Goal: Transaction & Acquisition: Download file/media

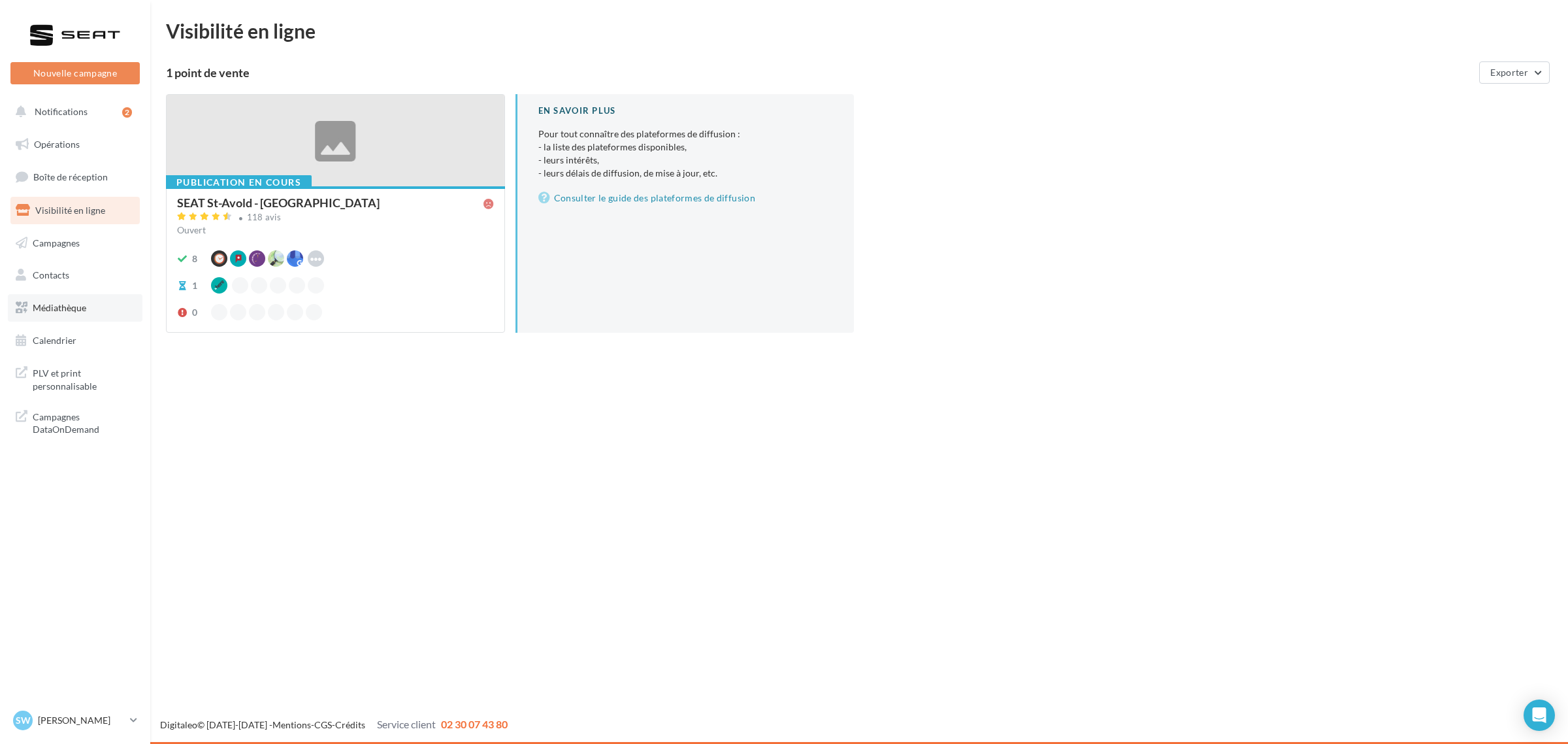
click at [76, 316] on link "Médiathèque" at bounding box center [76, 308] width 135 height 28
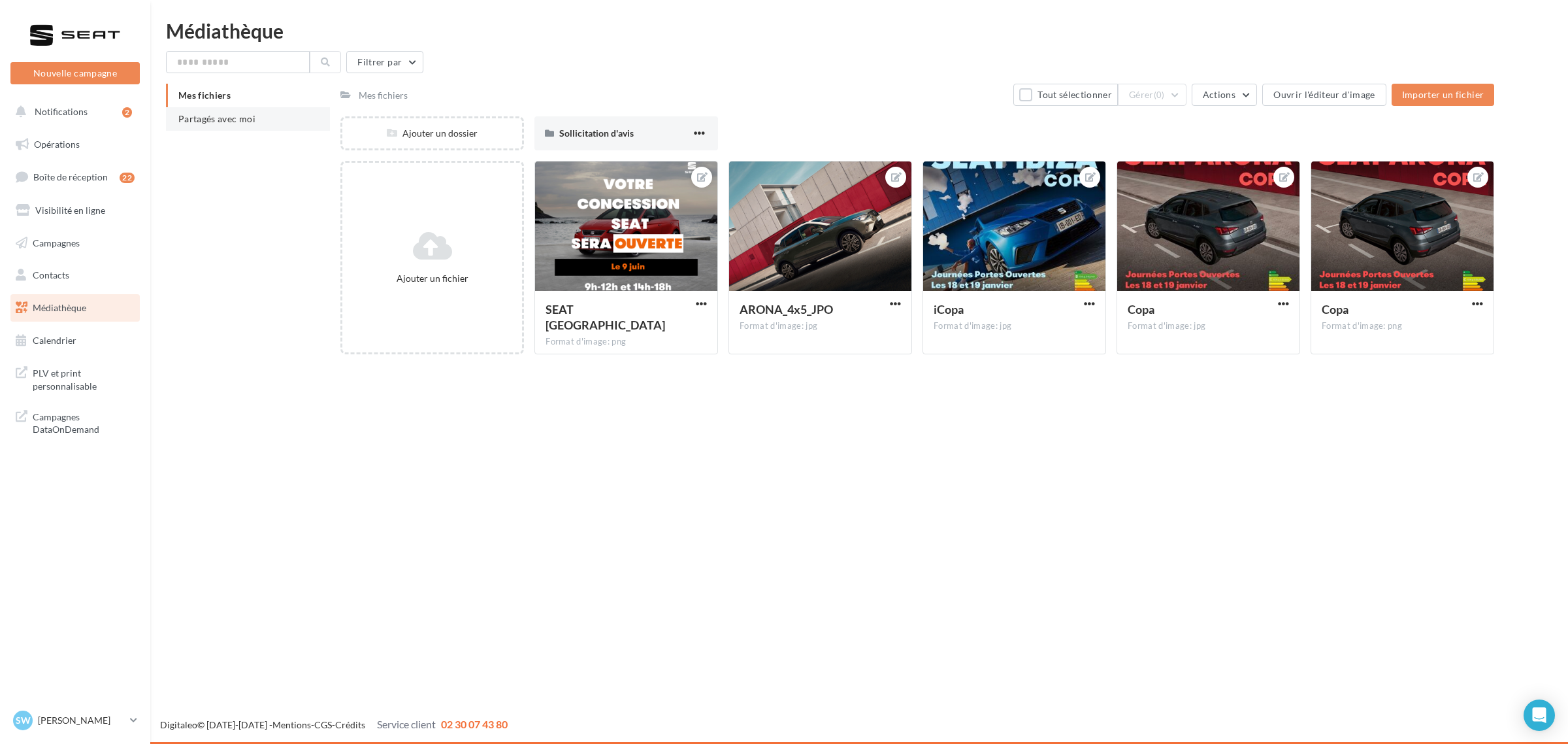
click at [260, 123] on li "Partagés avec moi" at bounding box center [248, 119] width 164 height 23
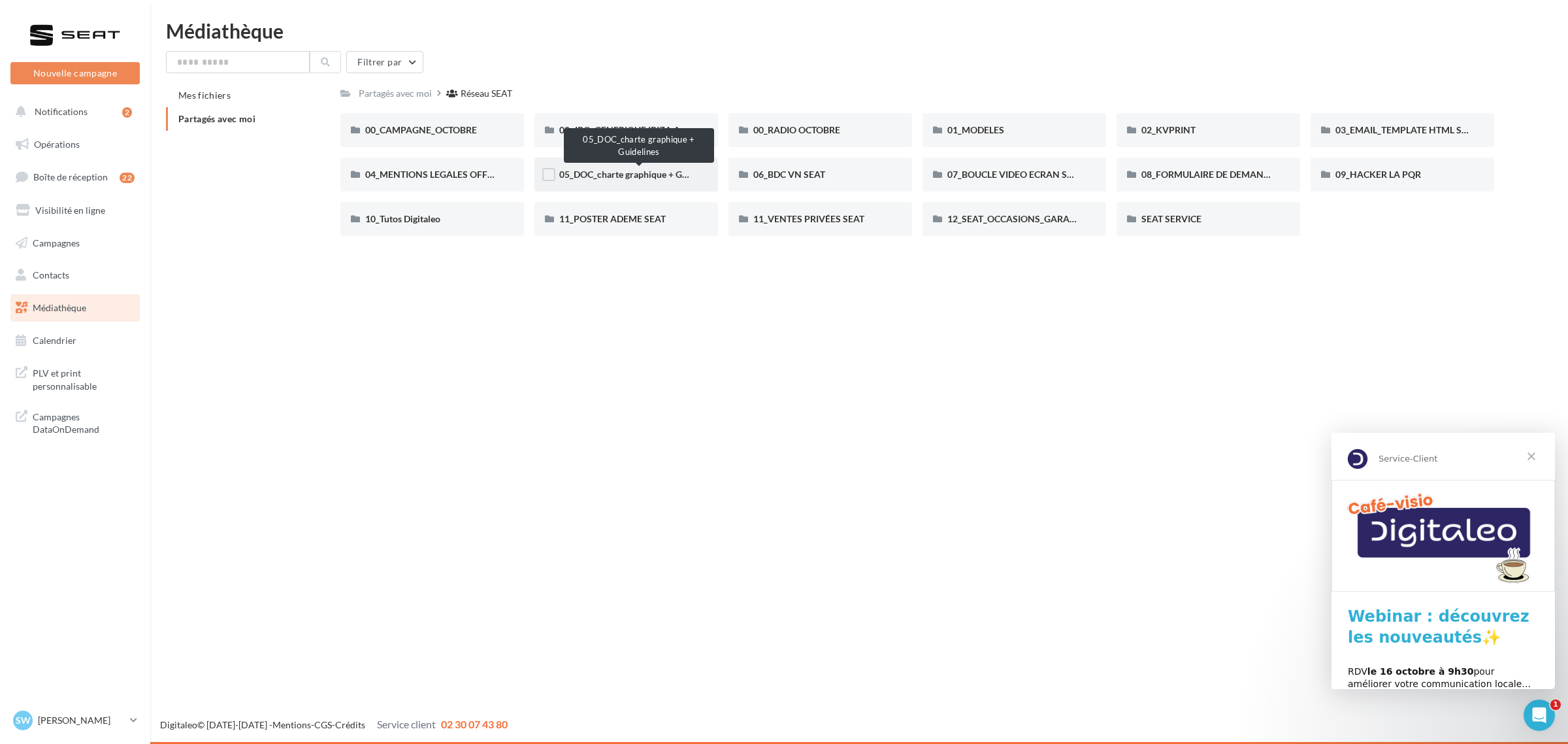
click at [635, 174] on span "05_DOC_charte graphique + Guidelines" at bounding box center [639, 174] width 159 height 12
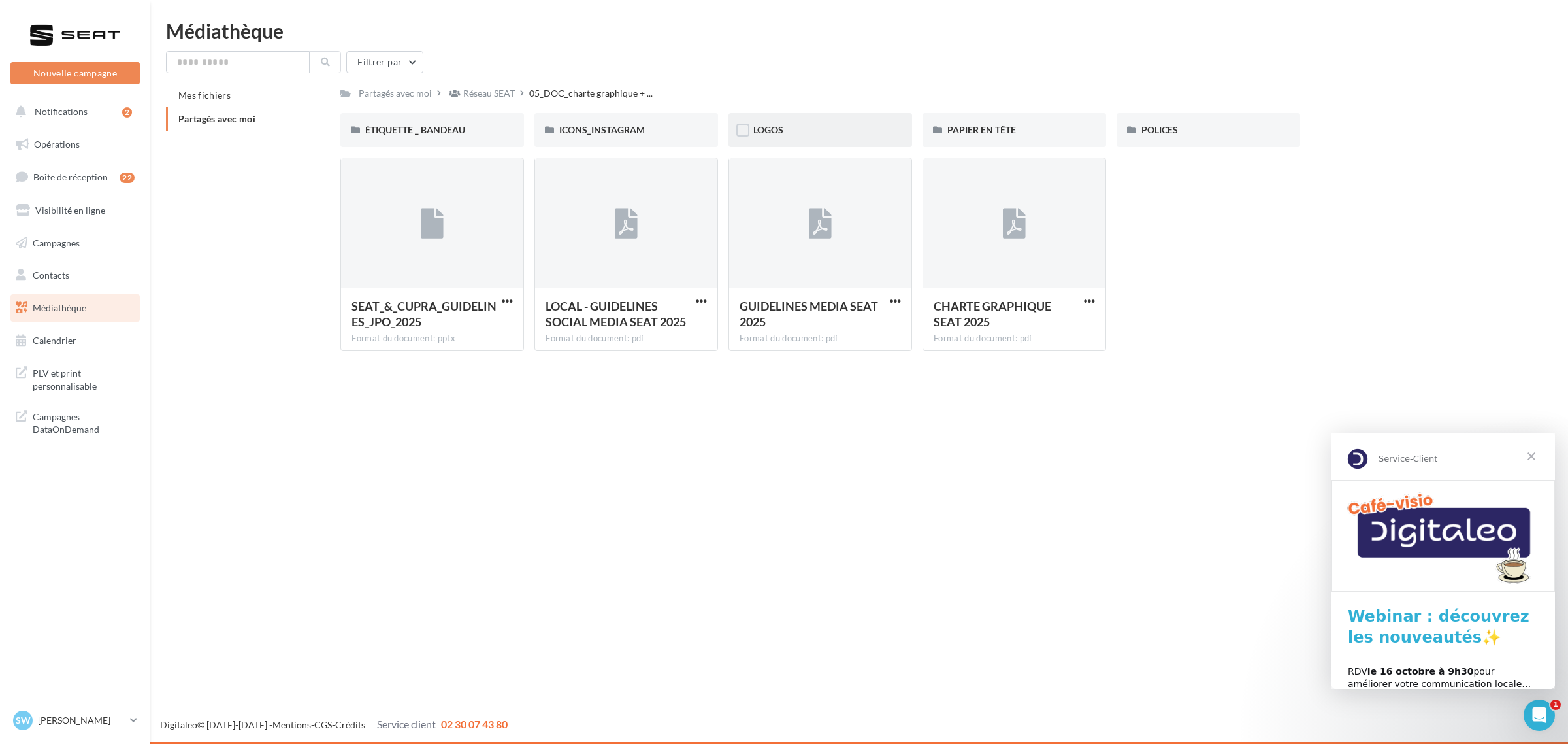
click at [827, 121] on div "LOGOS" at bounding box center [820, 130] width 184 height 34
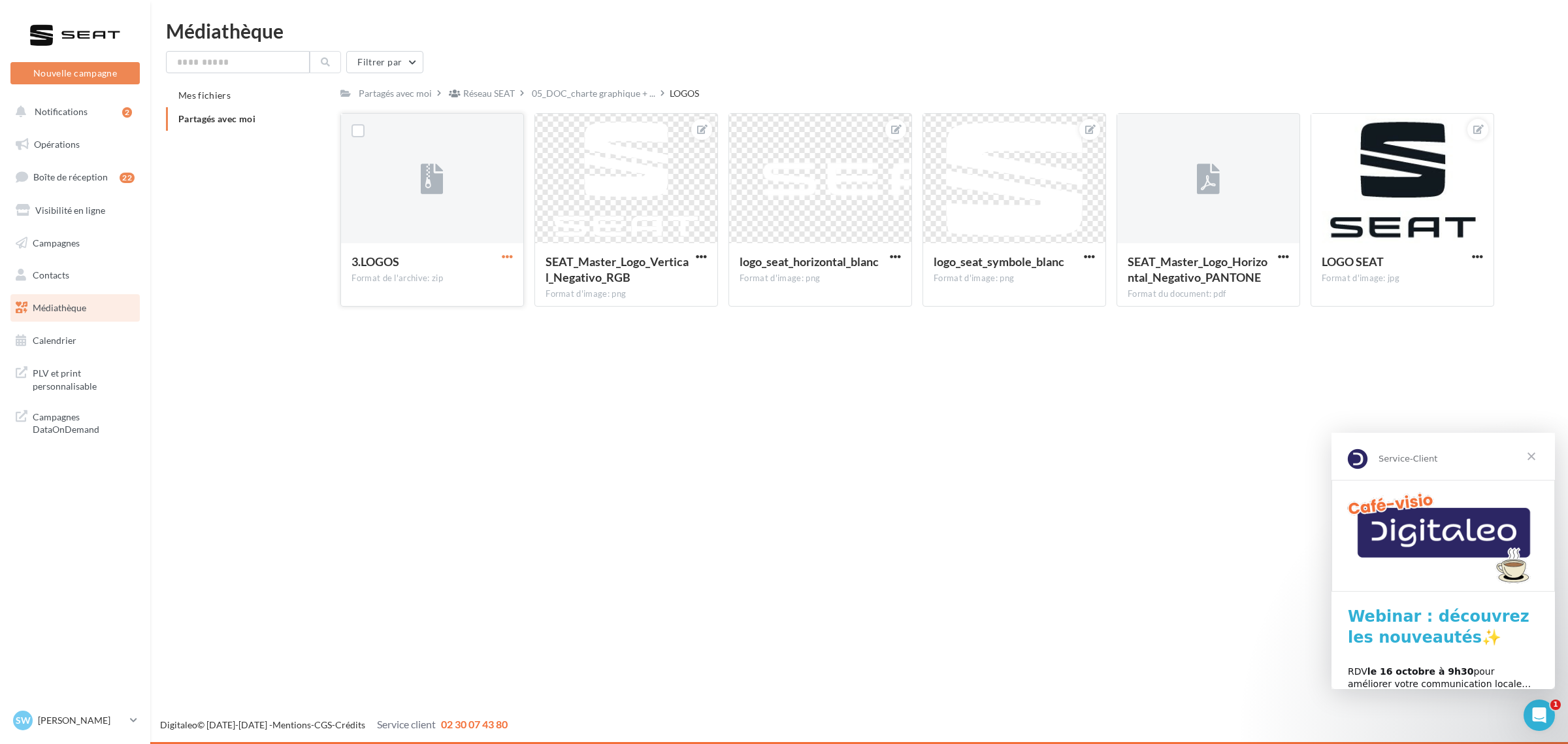
click at [508, 260] on span "button" at bounding box center [507, 256] width 12 height 12
click at [482, 278] on button "Télécharger" at bounding box center [450, 283] width 131 height 34
click at [579, 106] on div "Partagés avec moi Réseau SEAT 05_DOC_charte graphique + ... LOGOS Rs Partagé pa…" at bounding box center [917, 200] width 1154 height 234
click at [586, 102] on div "05_DOC_charte graphique + ..." at bounding box center [593, 92] width 129 height 19
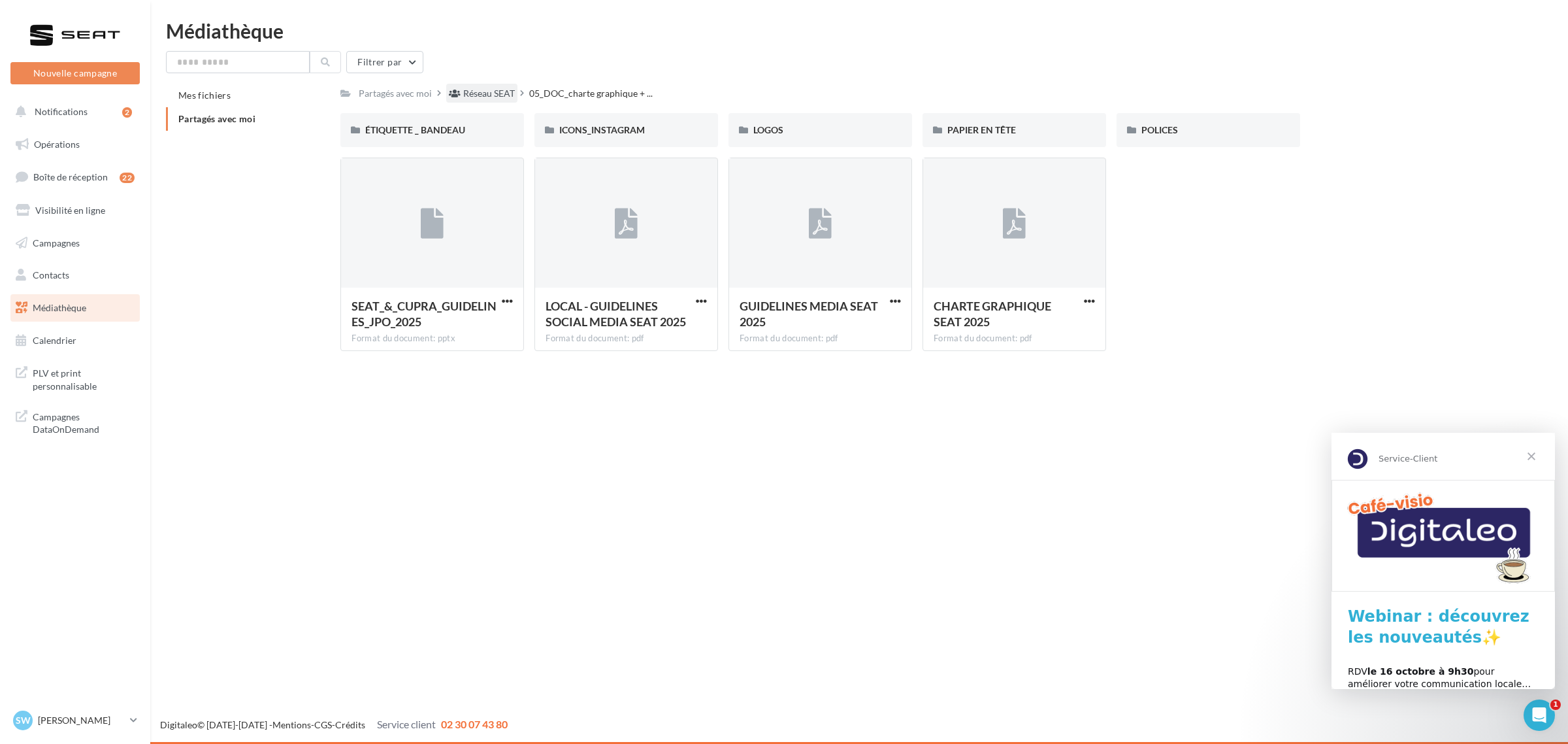
click at [488, 95] on div "Réseau SEAT" at bounding box center [490, 93] width 52 height 13
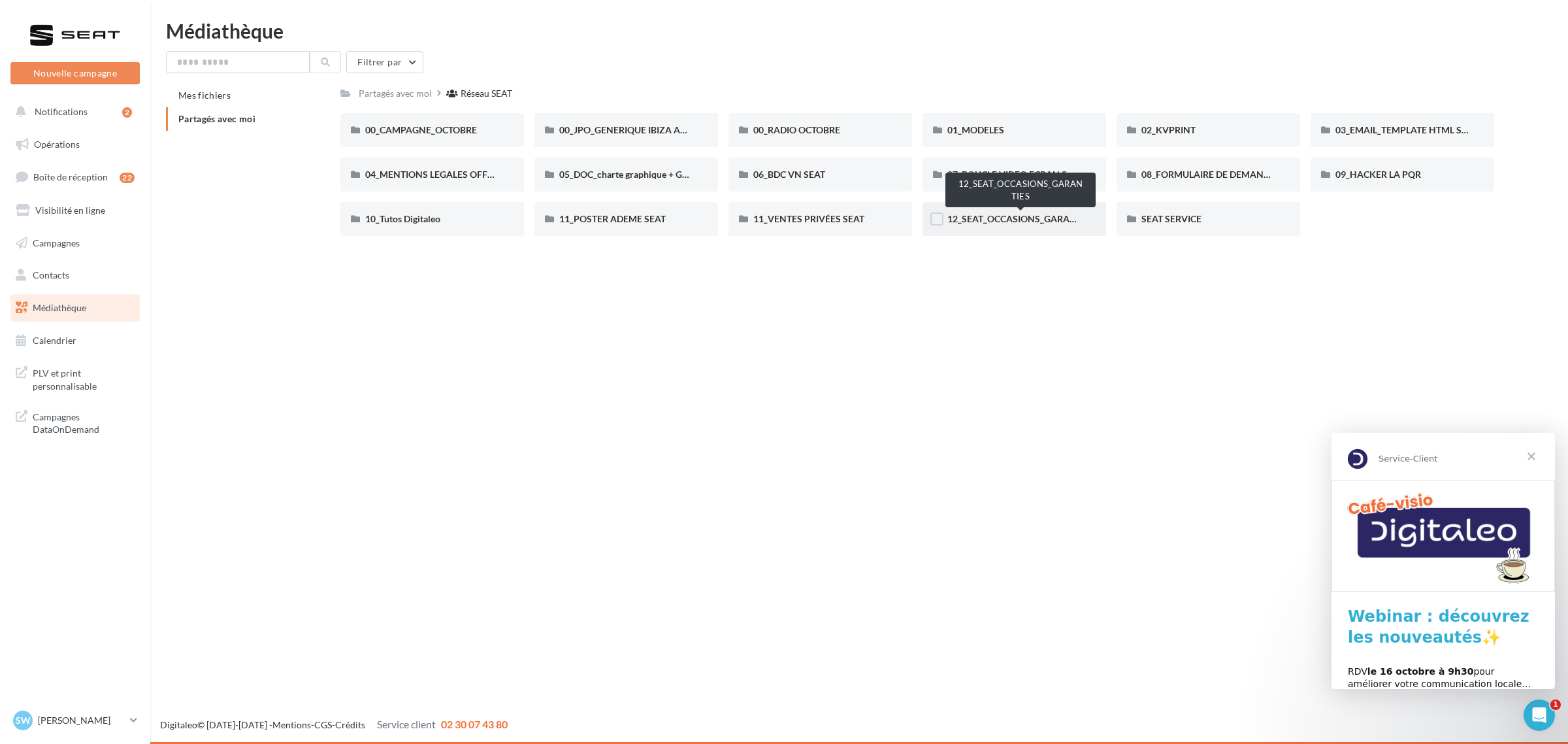
click at [1023, 221] on span "12_SEAT_OCCASIONS_GARANTIES" at bounding box center [1022, 219] width 147 height 12
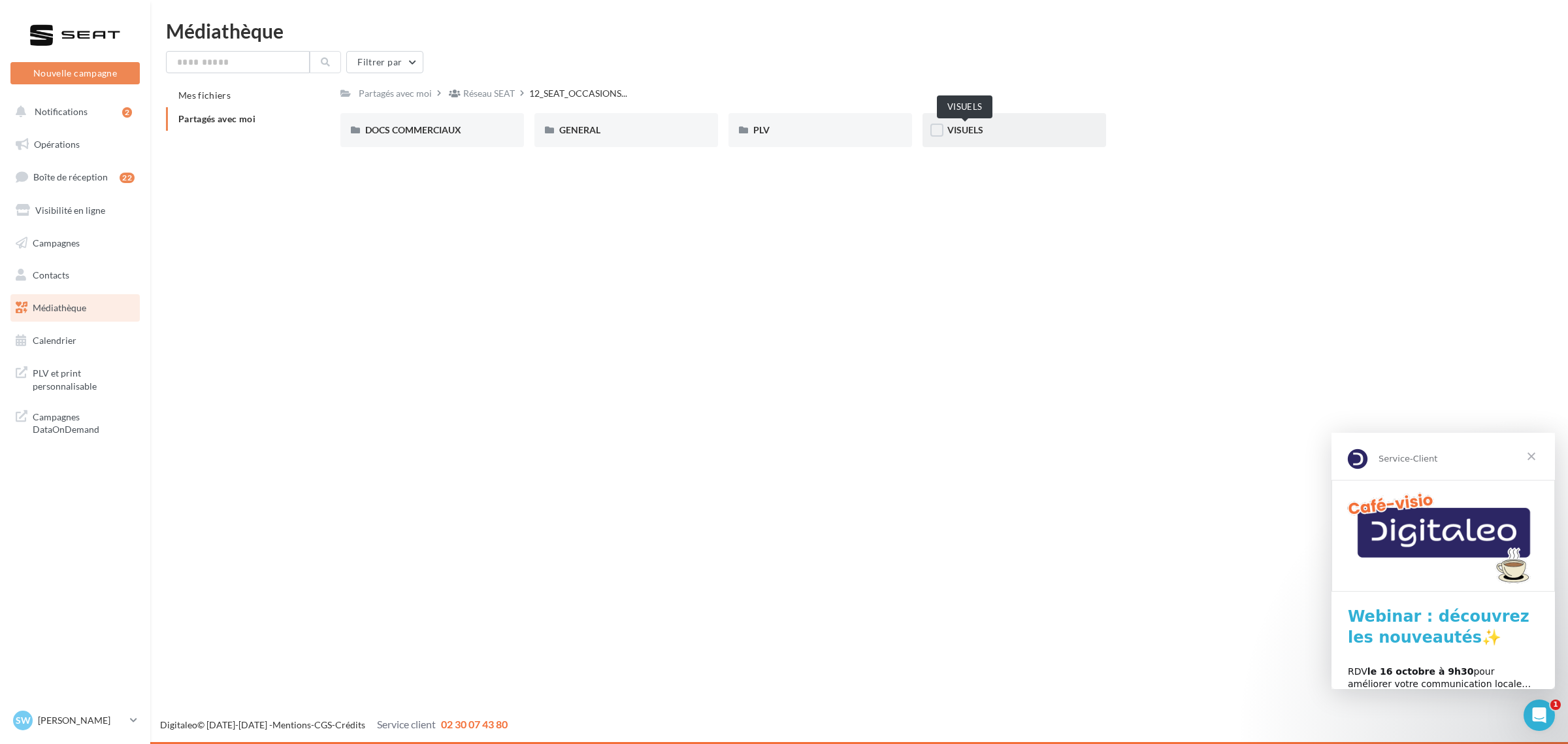
click at [979, 131] on span "VISUELS" at bounding box center [966, 130] width 36 height 12
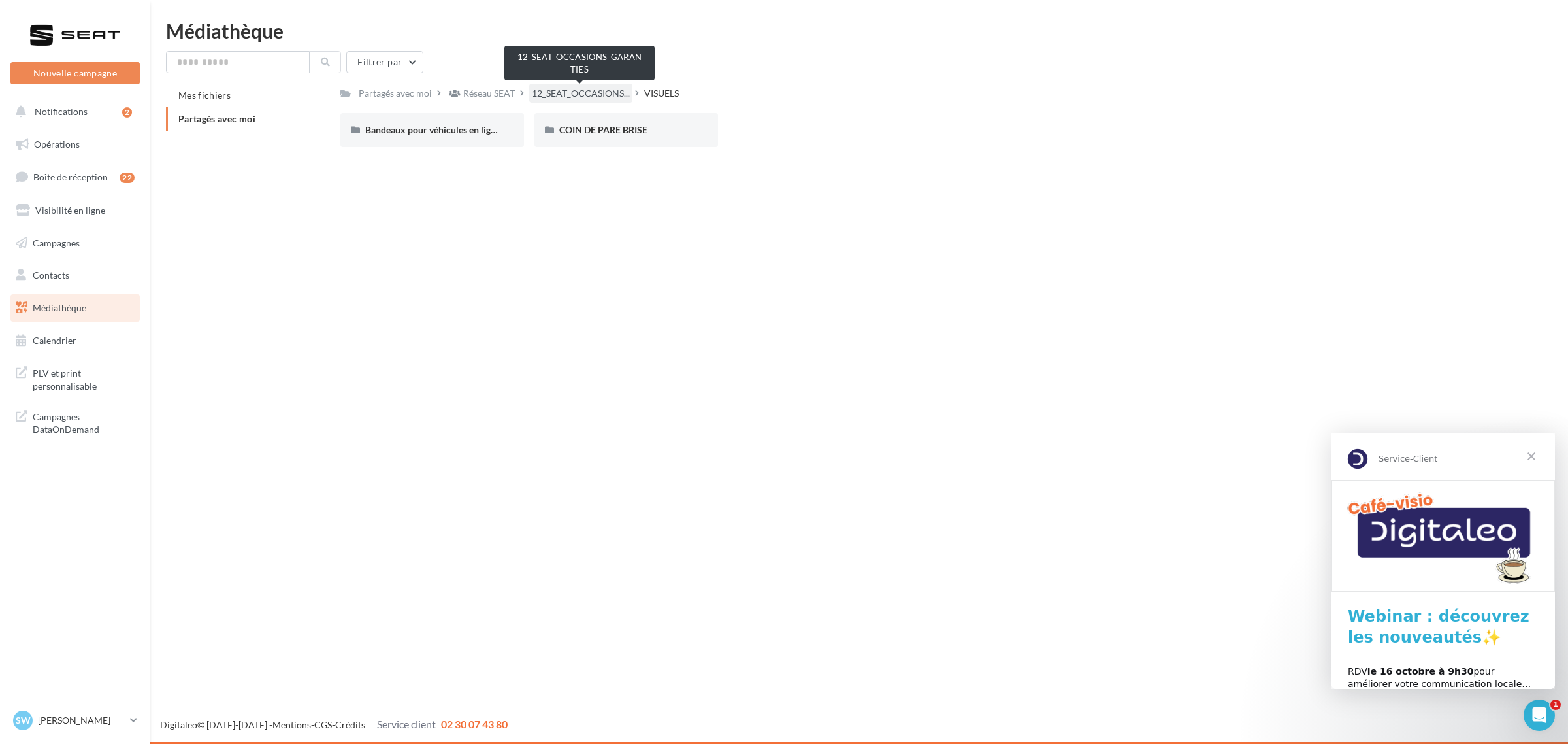
click at [601, 92] on span "12_SEAT_OCCASIONS..." at bounding box center [581, 93] width 98 height 13
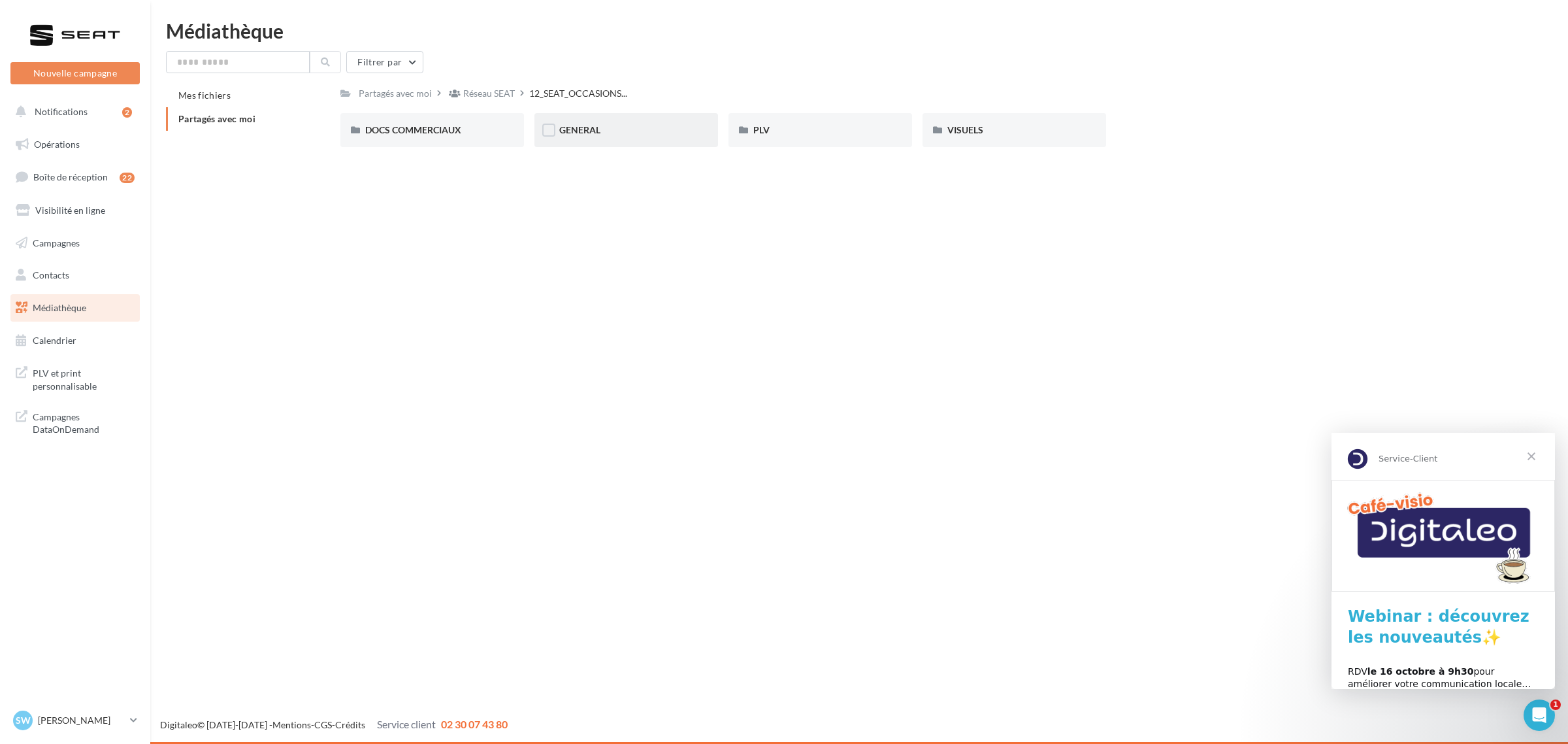
click at [615, 131] on div "GENERAL" at bounding box center [626, 130] width 134 height 13
click at [461, 138] on div "Charte VO" at bounding box center [432, 130] width 184 height 34
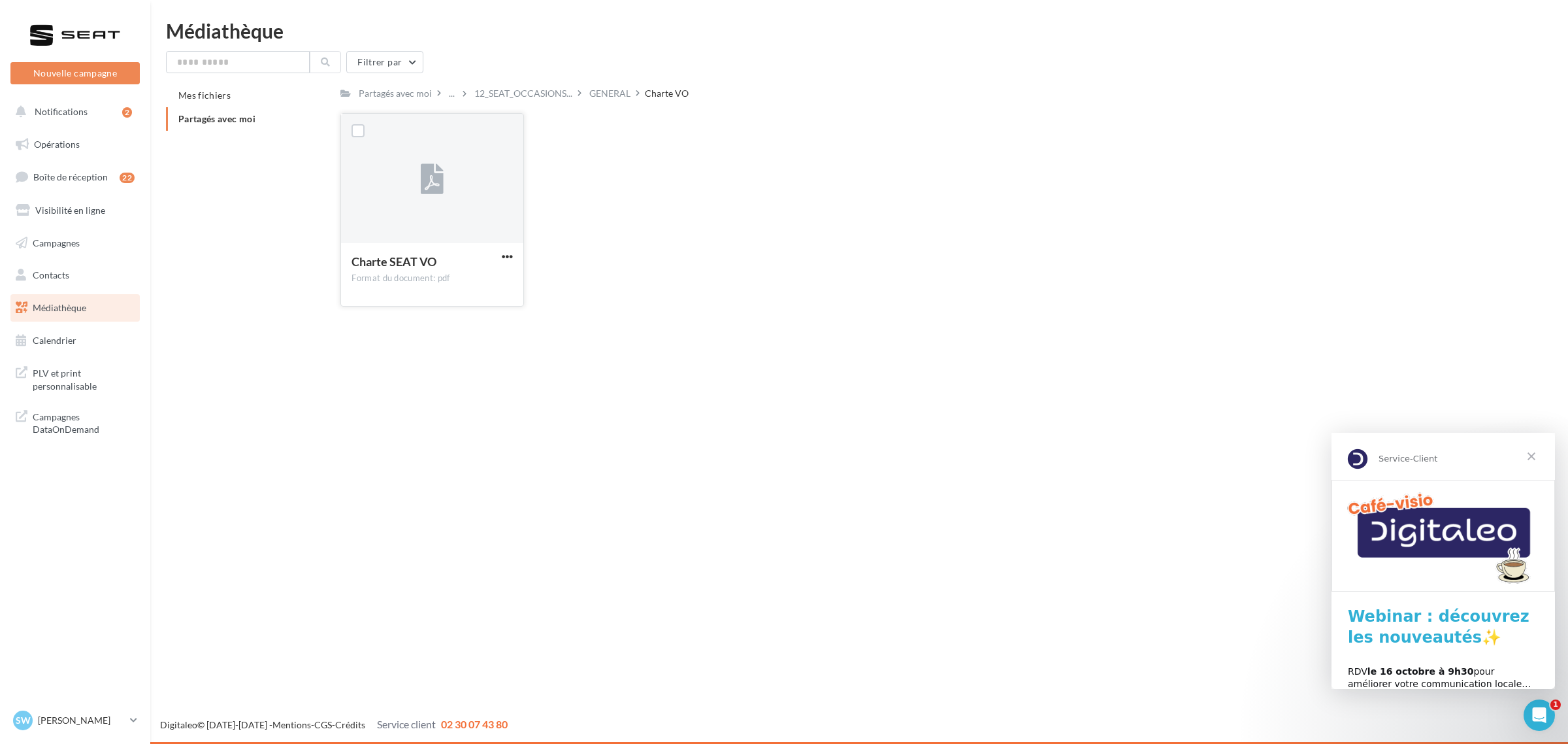
click at [514, 259] on button "button" at bounding box center [507, 257] width 16 height 13
click at [468, 282] on button "Télécharger" at bounding box center [450, 283] width 131 height 34
click at [605, 90] on div "GENERAL" at bounding box center [609, 93] width 41 height 13
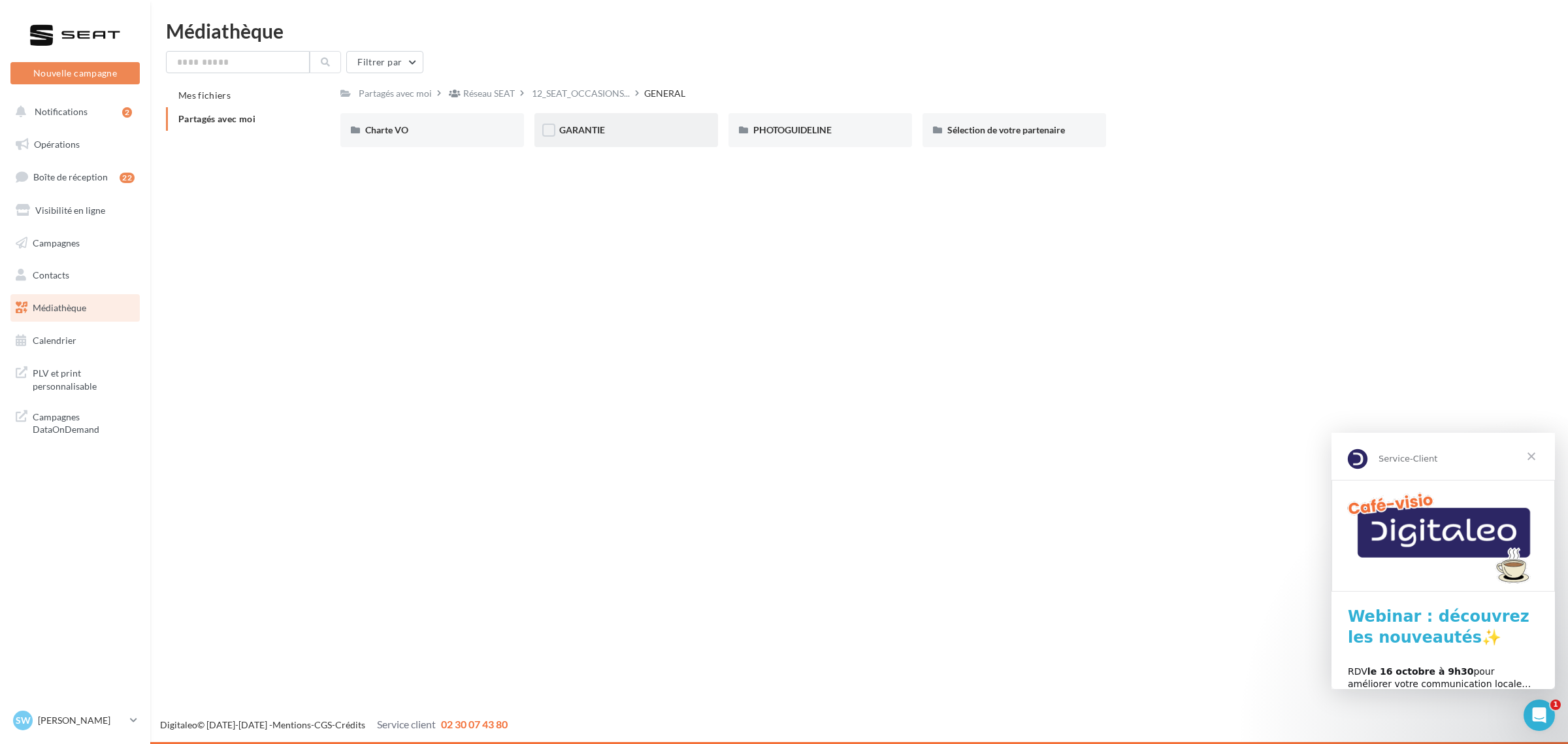
click at [619, 128] on div "GARANTIE" at bounding box center [626, 130] width 134 height 13
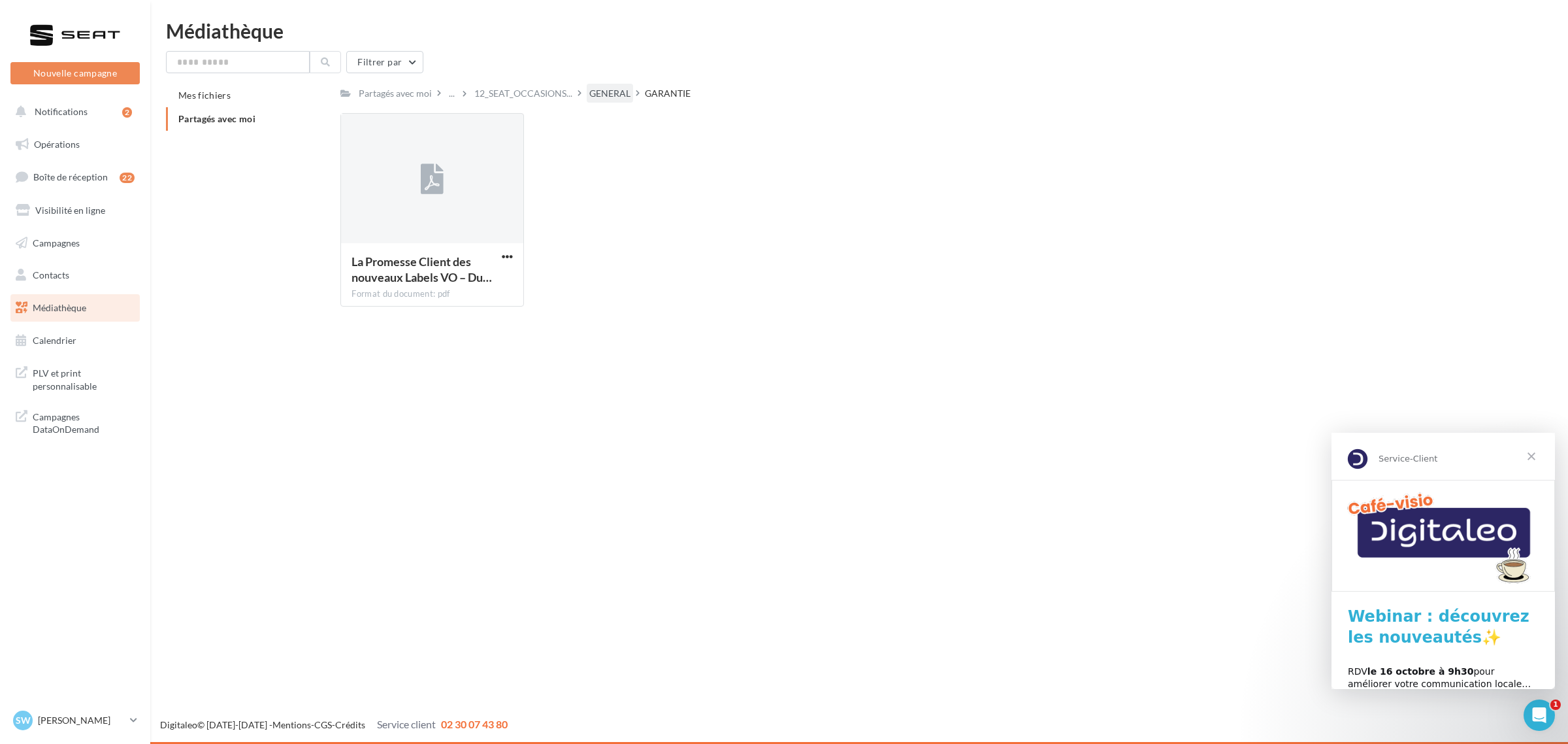
click at [601, 92] on div "GENERAL" at bounding box center [609, 93] width 41 height 13
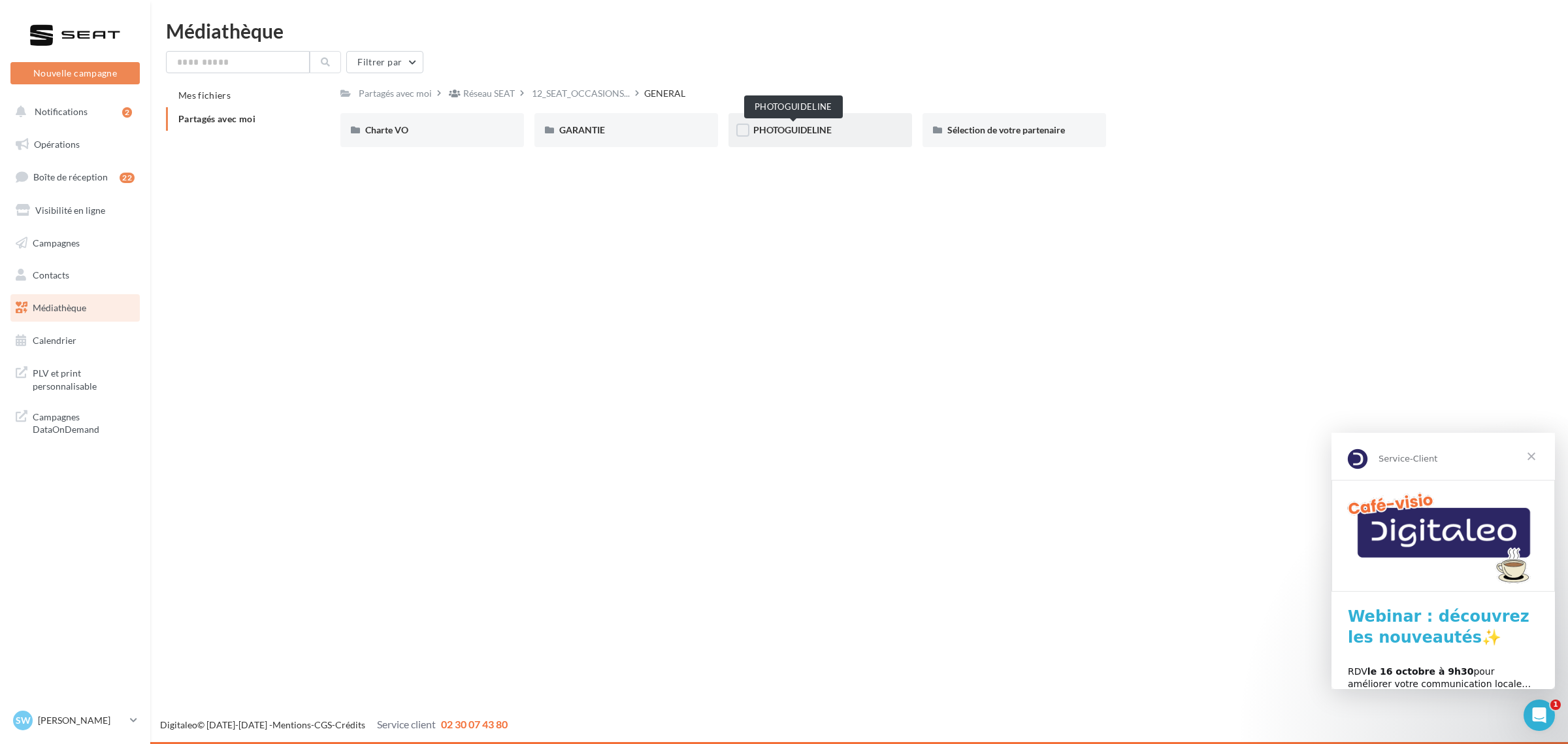
click at [799, 131] on span "PHOTOGUIDELINE" at bounding box center [792, 130] width 78 height 12
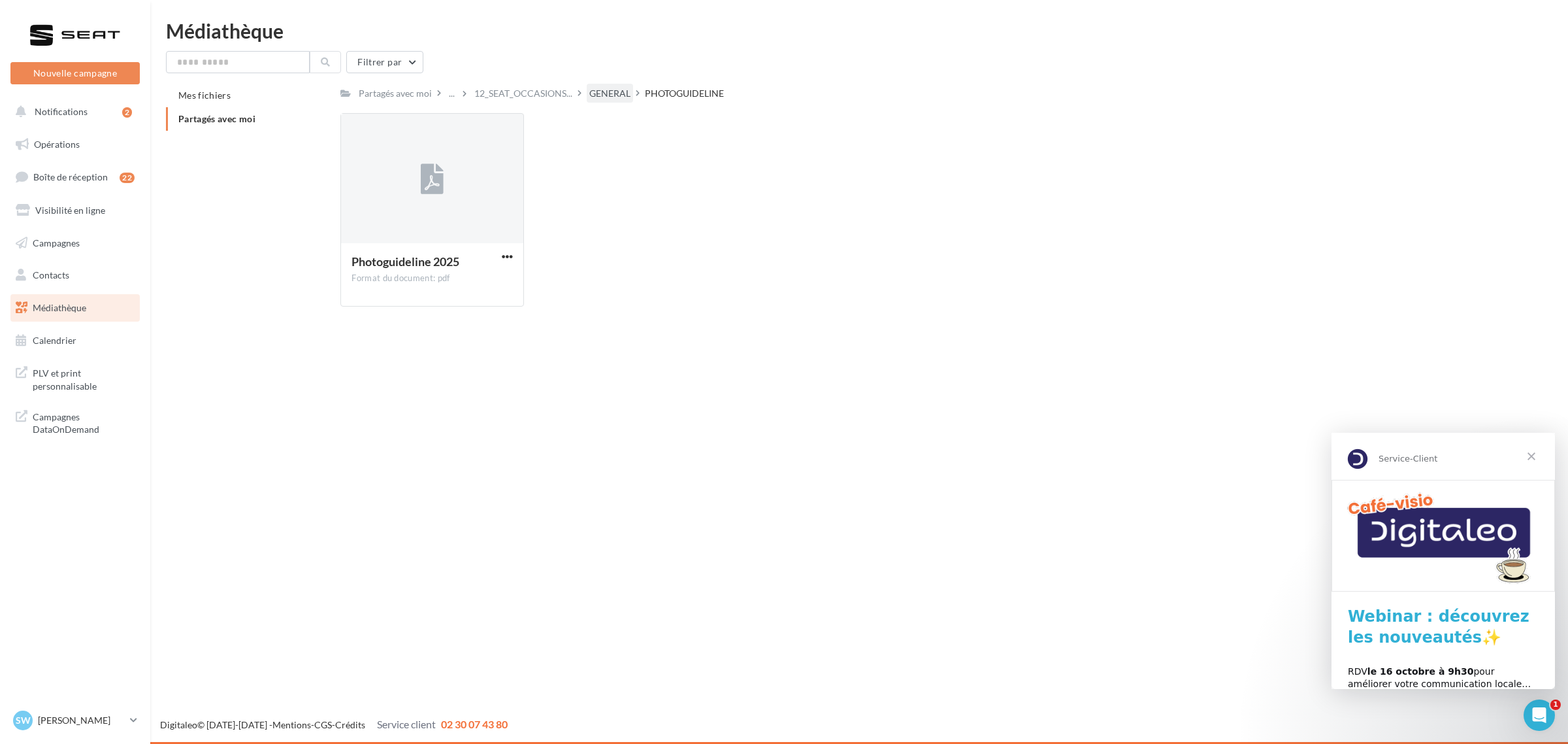
click at [622, 95] on div "GENERAL" at bounding box center [609, 93] width 41 height 13
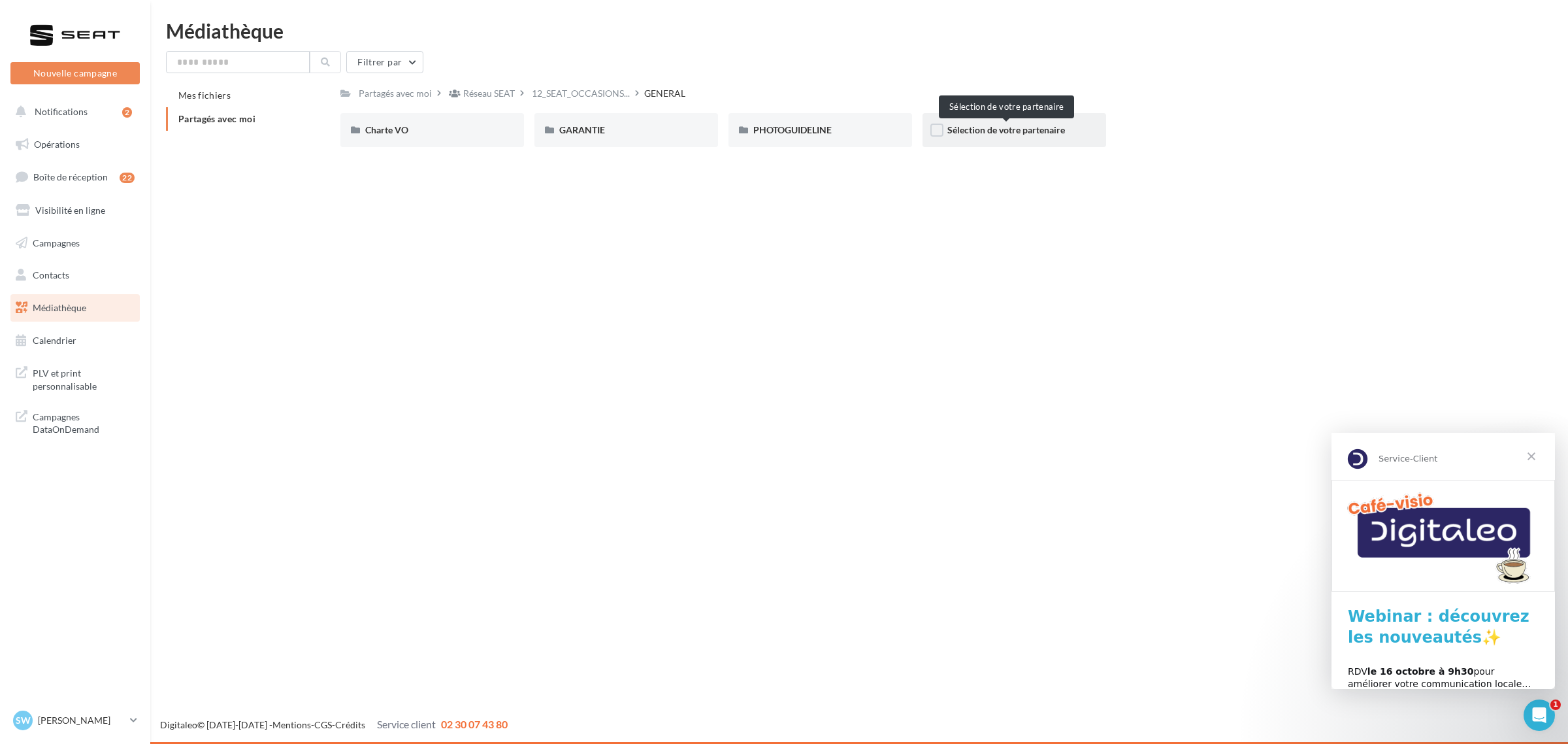
click at [1000, 134] on span "Sélection de votre partenaire" at bounding box center [1007, 130] width 117 height 12
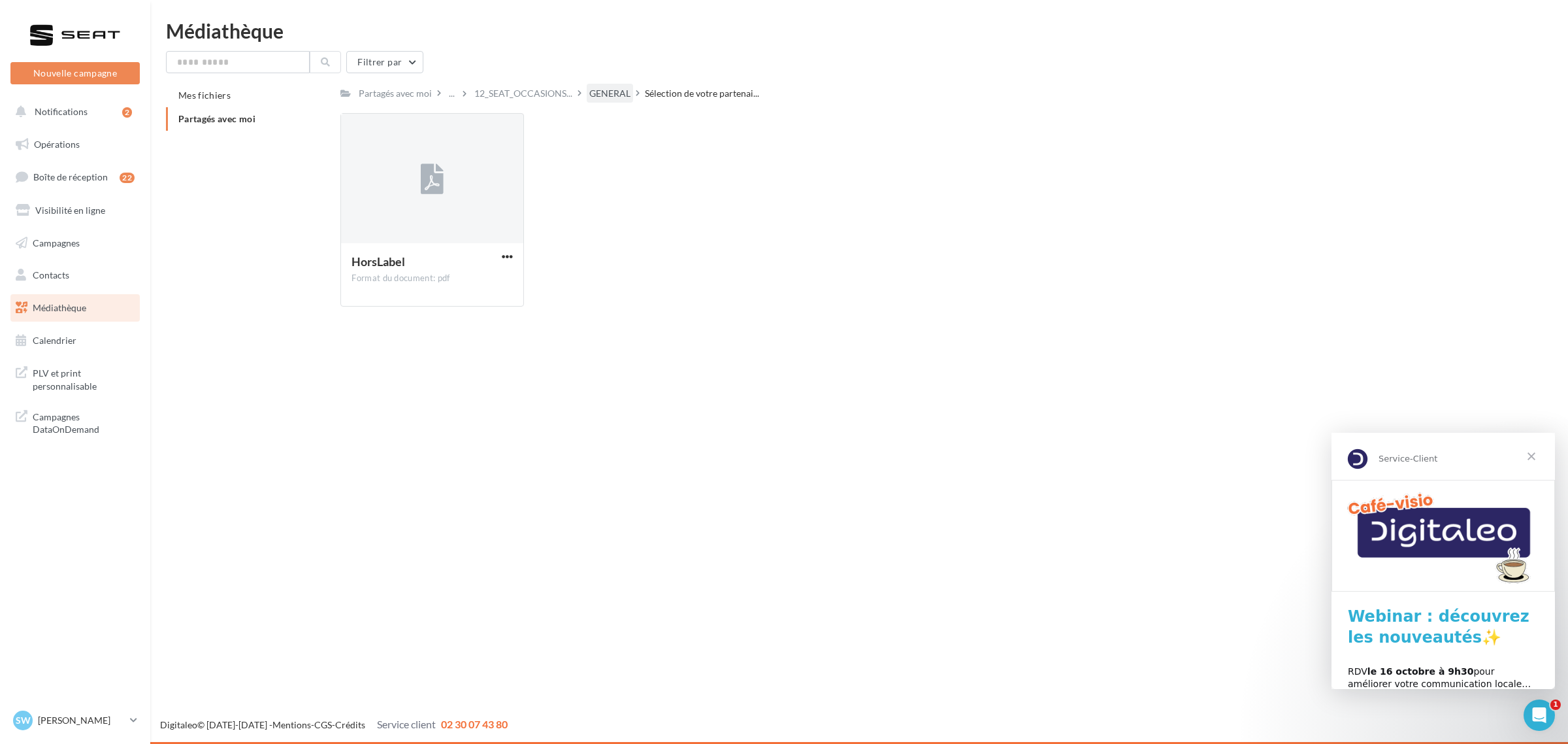
click at [602, 92] on div "GENERAL" at bounding box center [609, 93] width 41 height 13
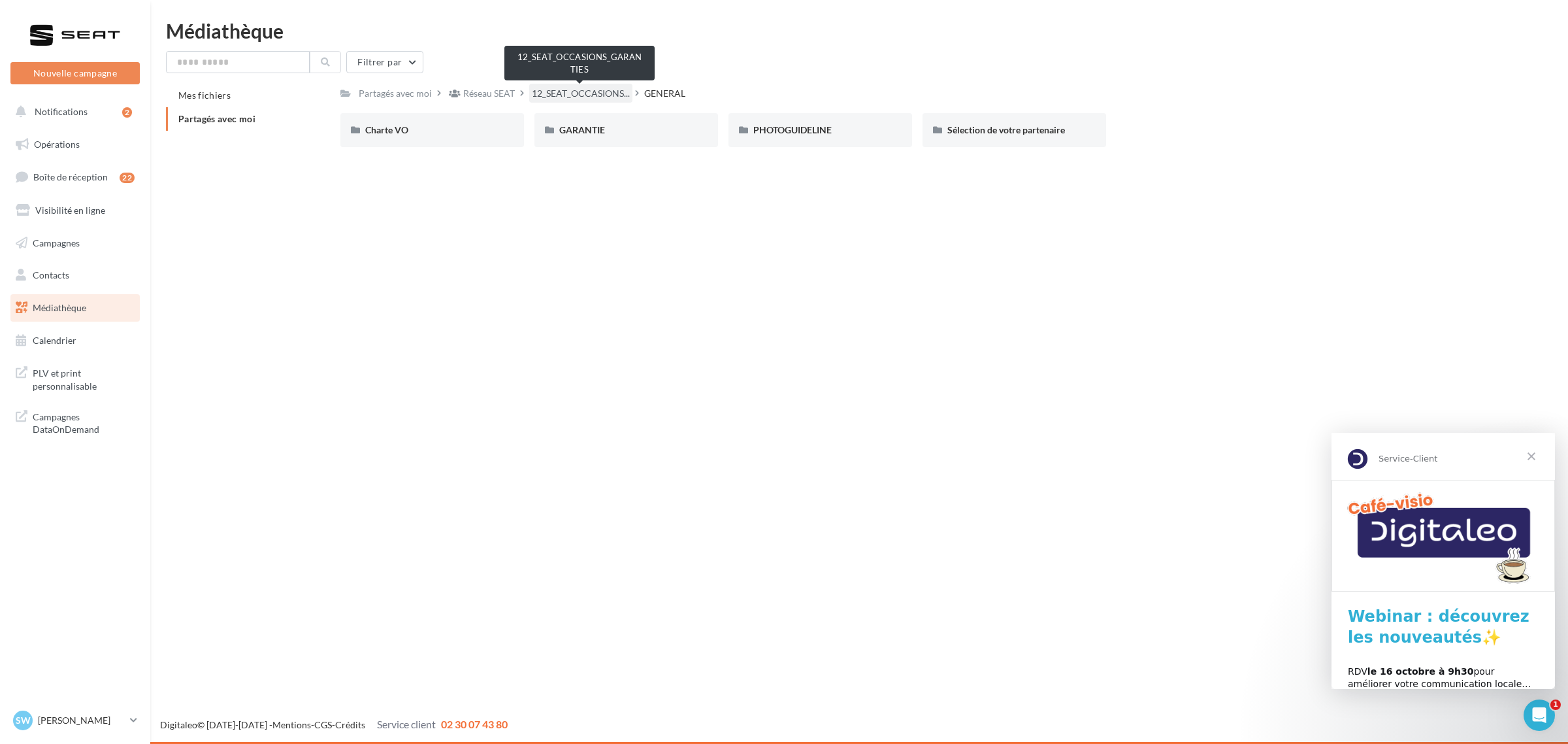
click at [577, 91] on span "12_SEAT_OCCASIONS..." at bounding box center [581, 93] width 98 height 13
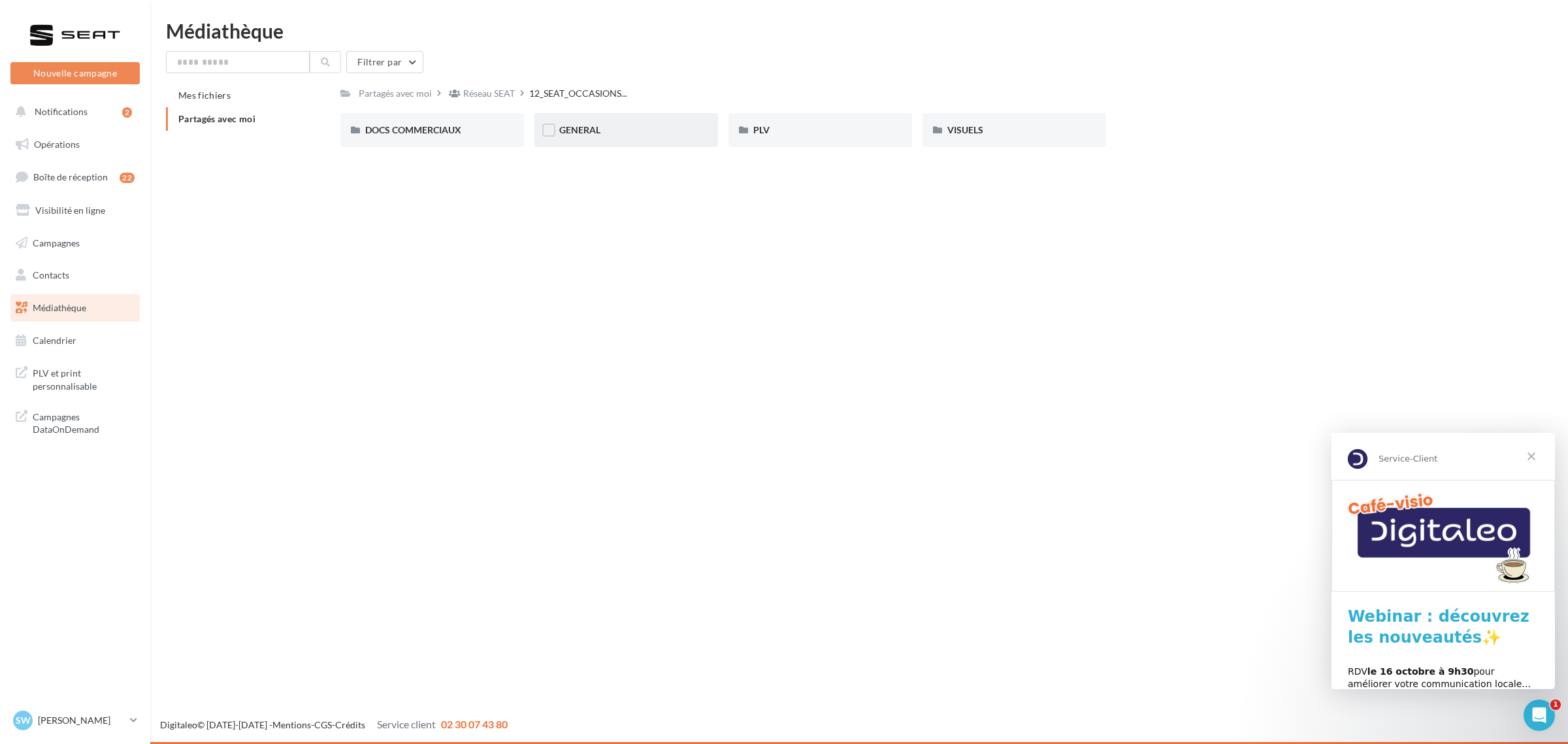
click at [609, 125] on div "GENERAL" at bounding box center [626, 130] width 134 height 13
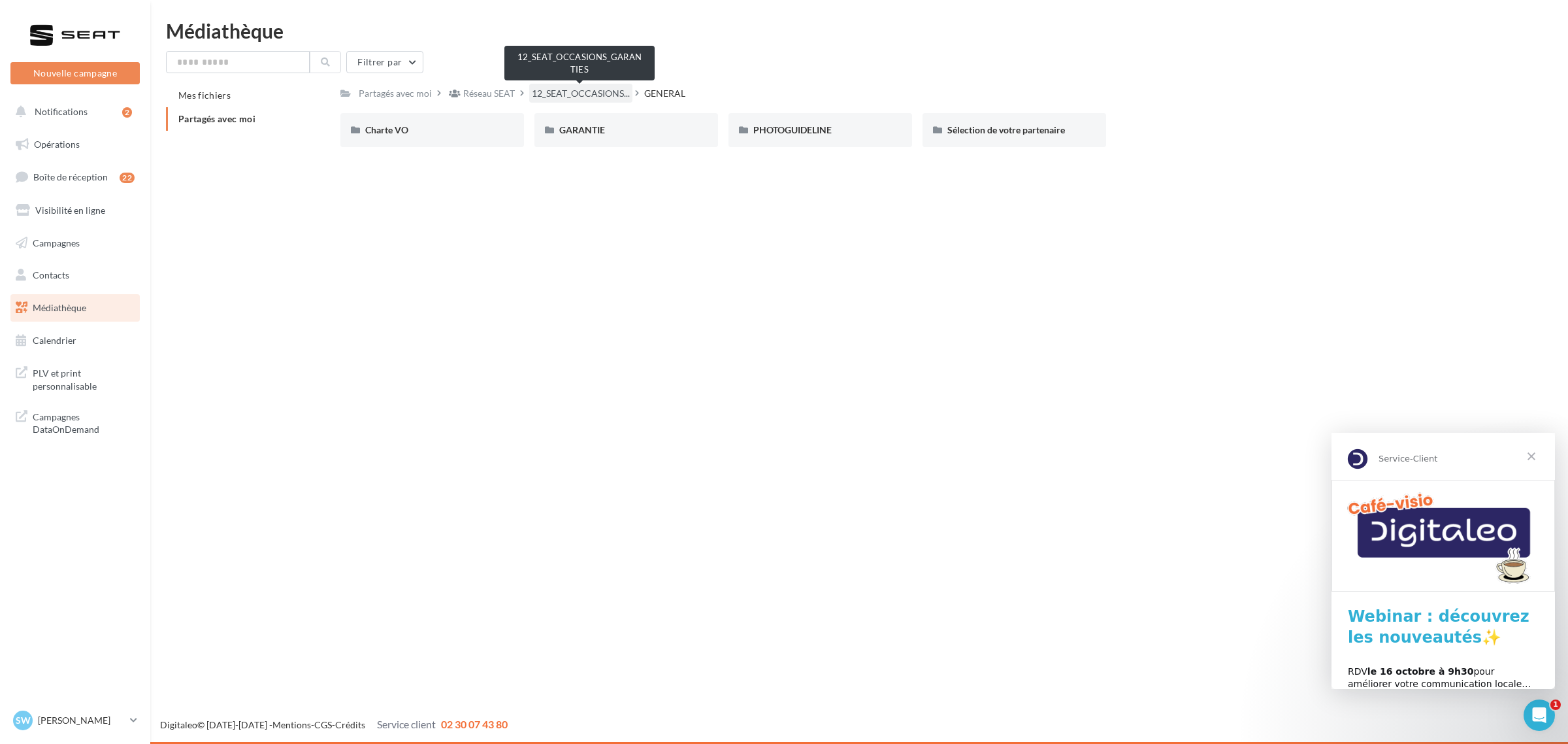
click at [549, 98] on span "12_SEAT_OCCASIONS..." at bounding box center [581, 93] width 98 height 13
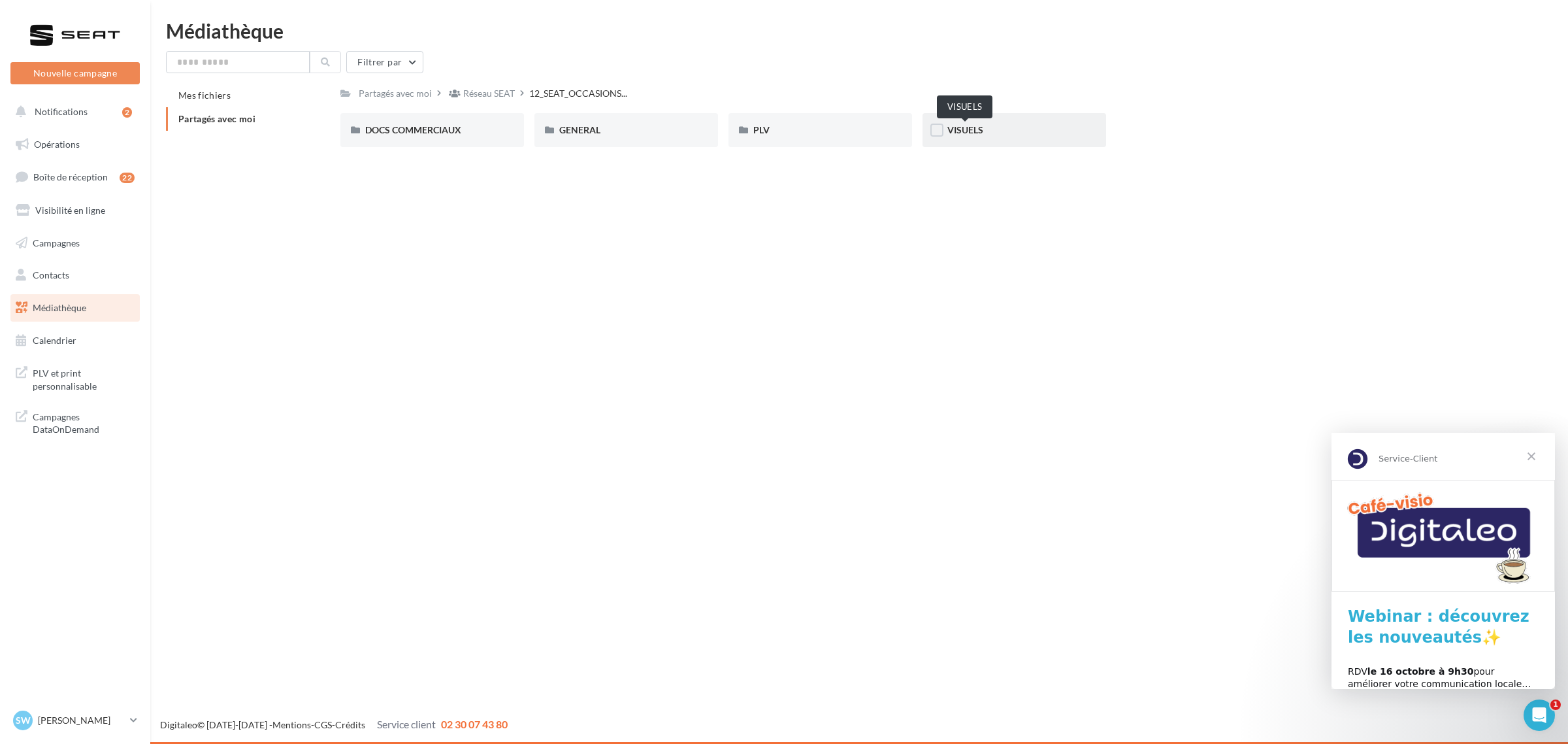
click at [952, 127] on span "VISUELS" at bounding box center [966, 130] width 36 height 12
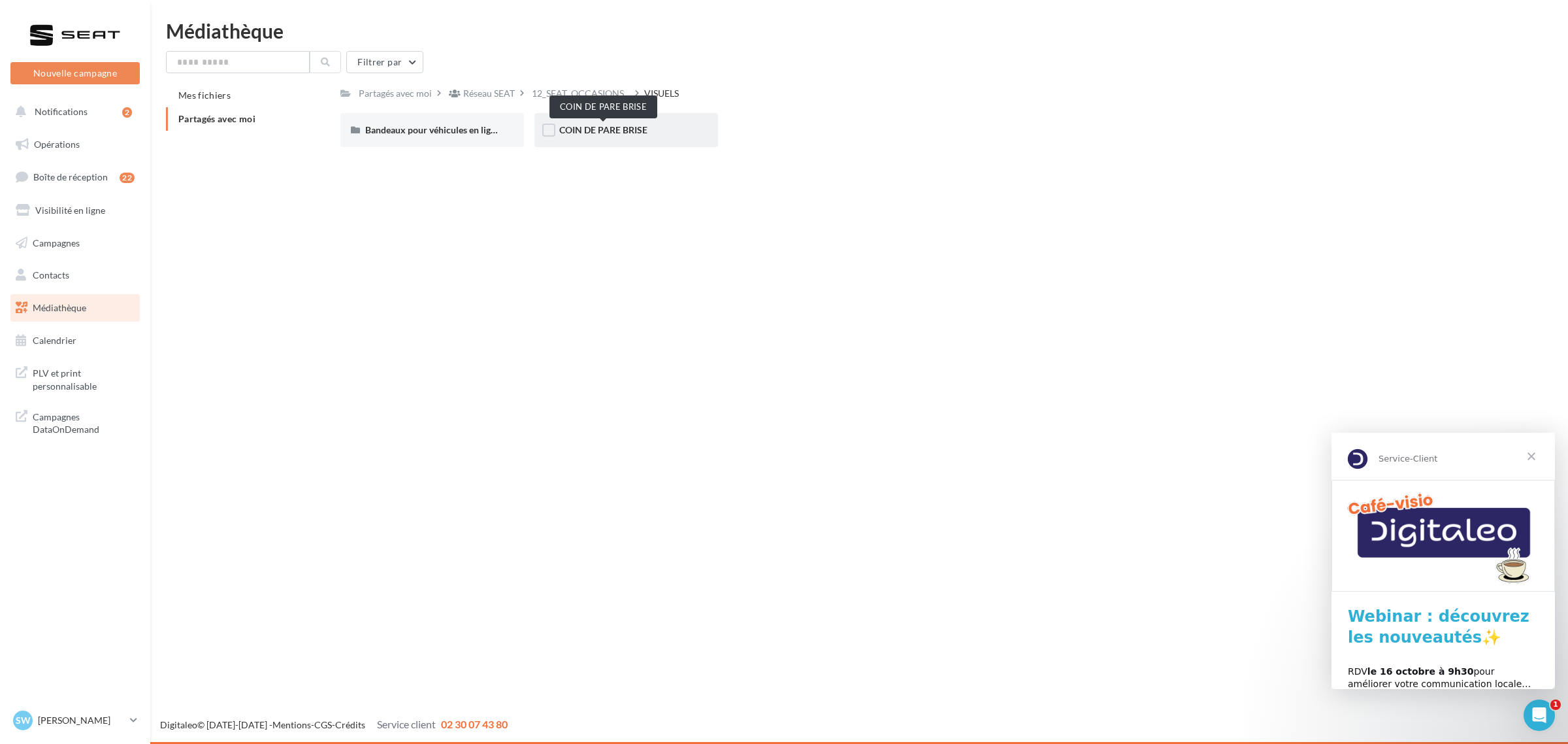
click at [617, 128] on span "COIN DE PARE BRISE" at bounding box center [603, 130] width 88 height 12
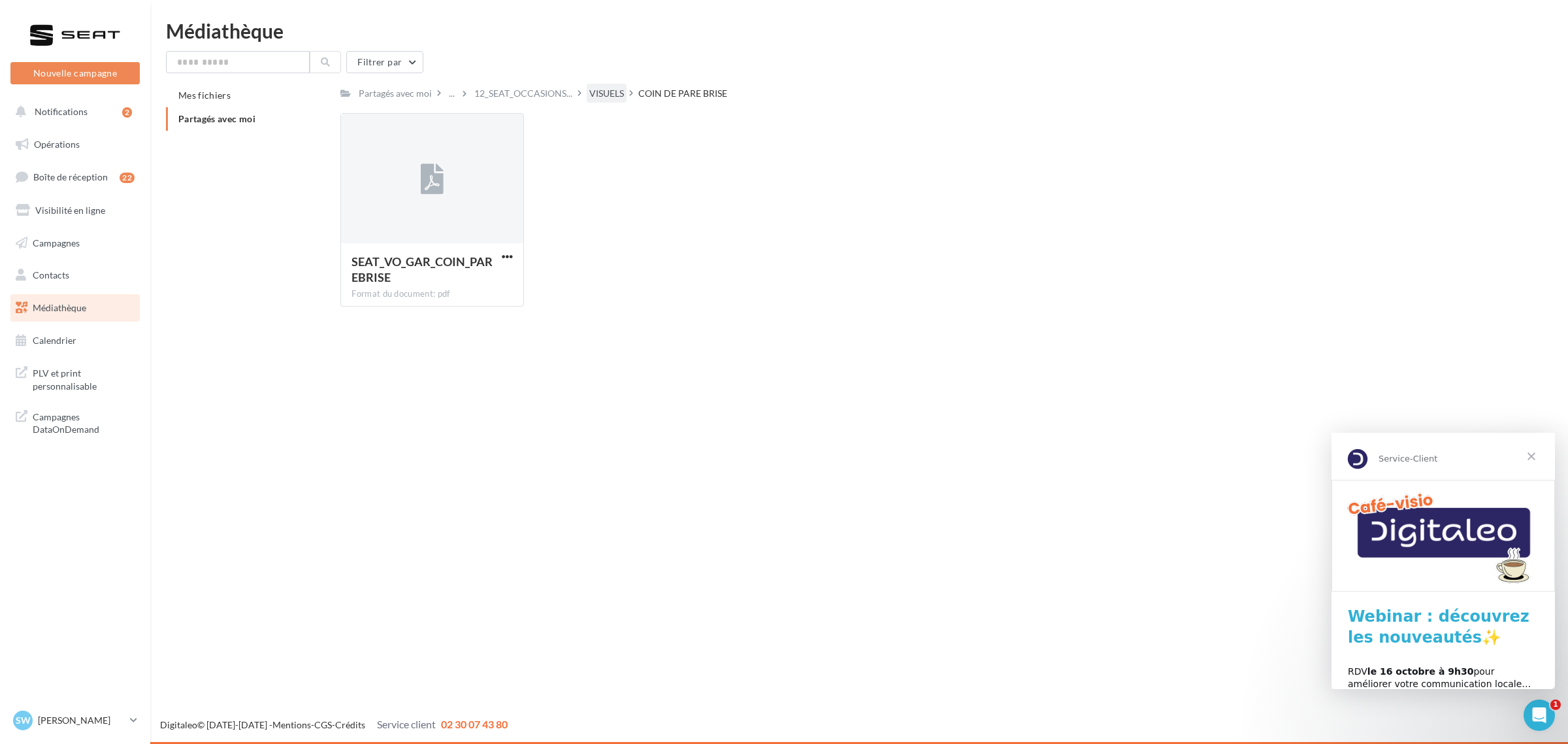
click at [603, 92] on div "VISUELS" at bounding box center [606, 93] width 35 height 13
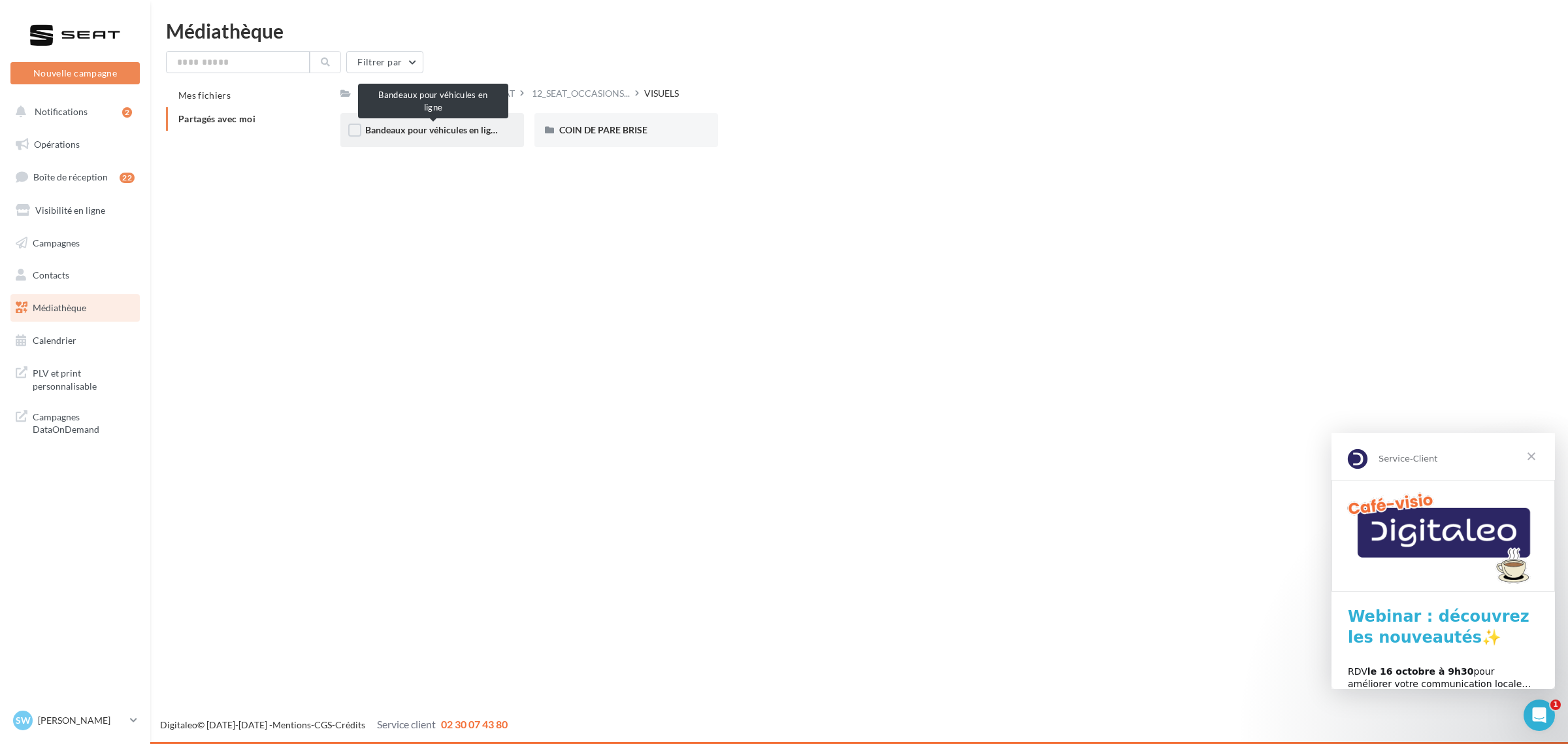
click at [436, 127] on span "Bandeaux pour véhicules en ligne" at bounding box center [433, 130] width 135 height 12
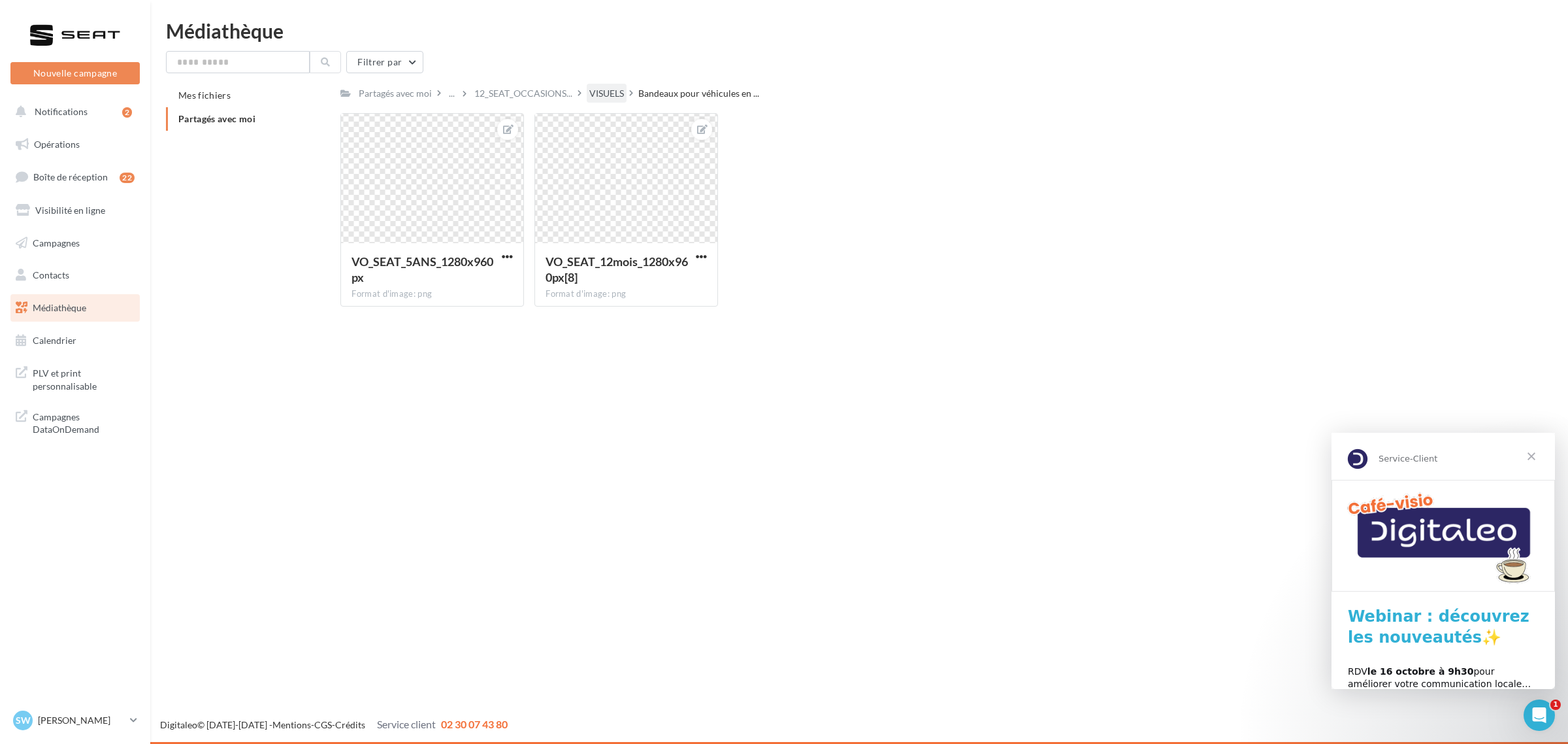
click at [617, 96] on div "VISUELS" at bounding box center [606, 93] width 35 height 13
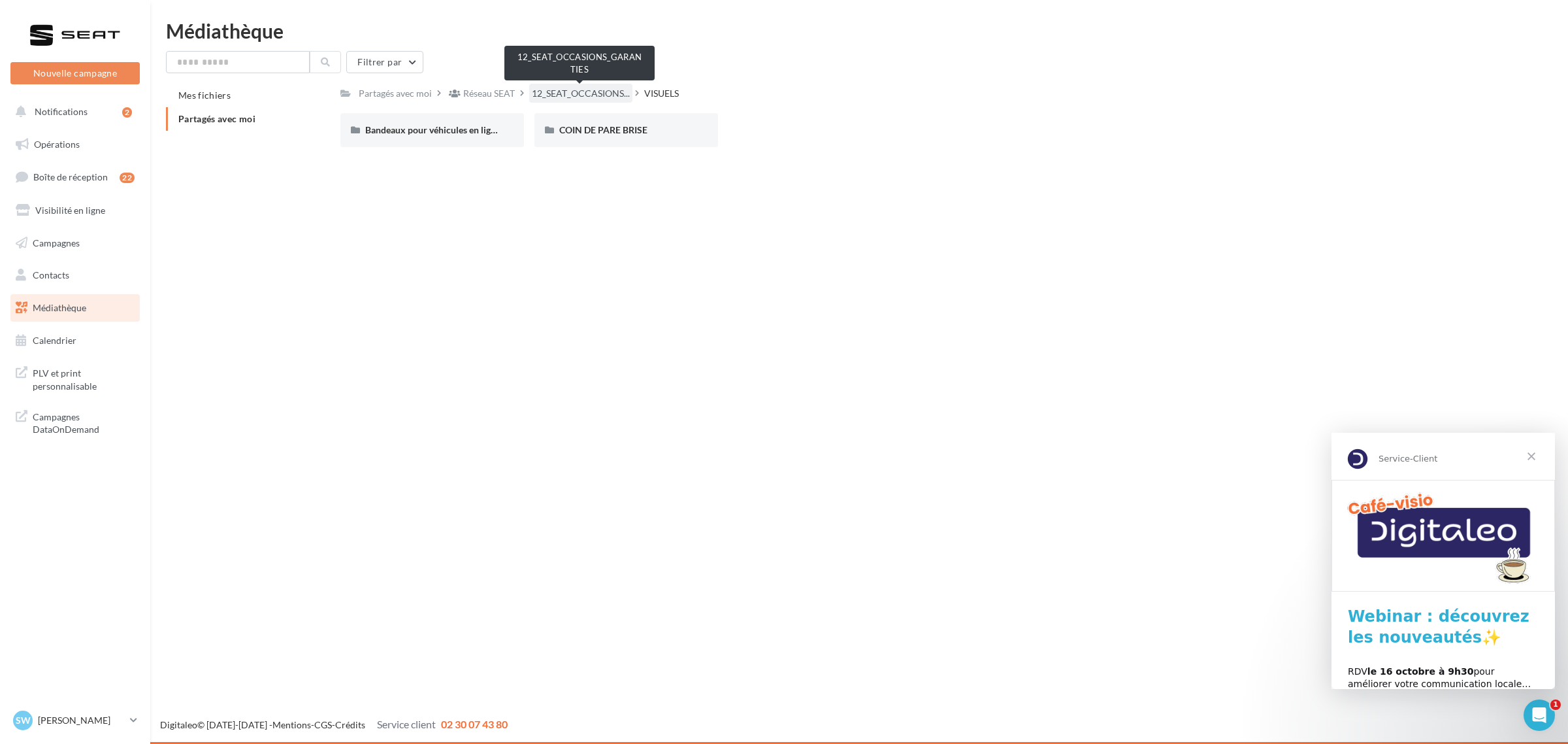
click at [598, 93] on span "12_SEAT_OCCASIONS..." at bounding box center [581, 93] width 98 height 13
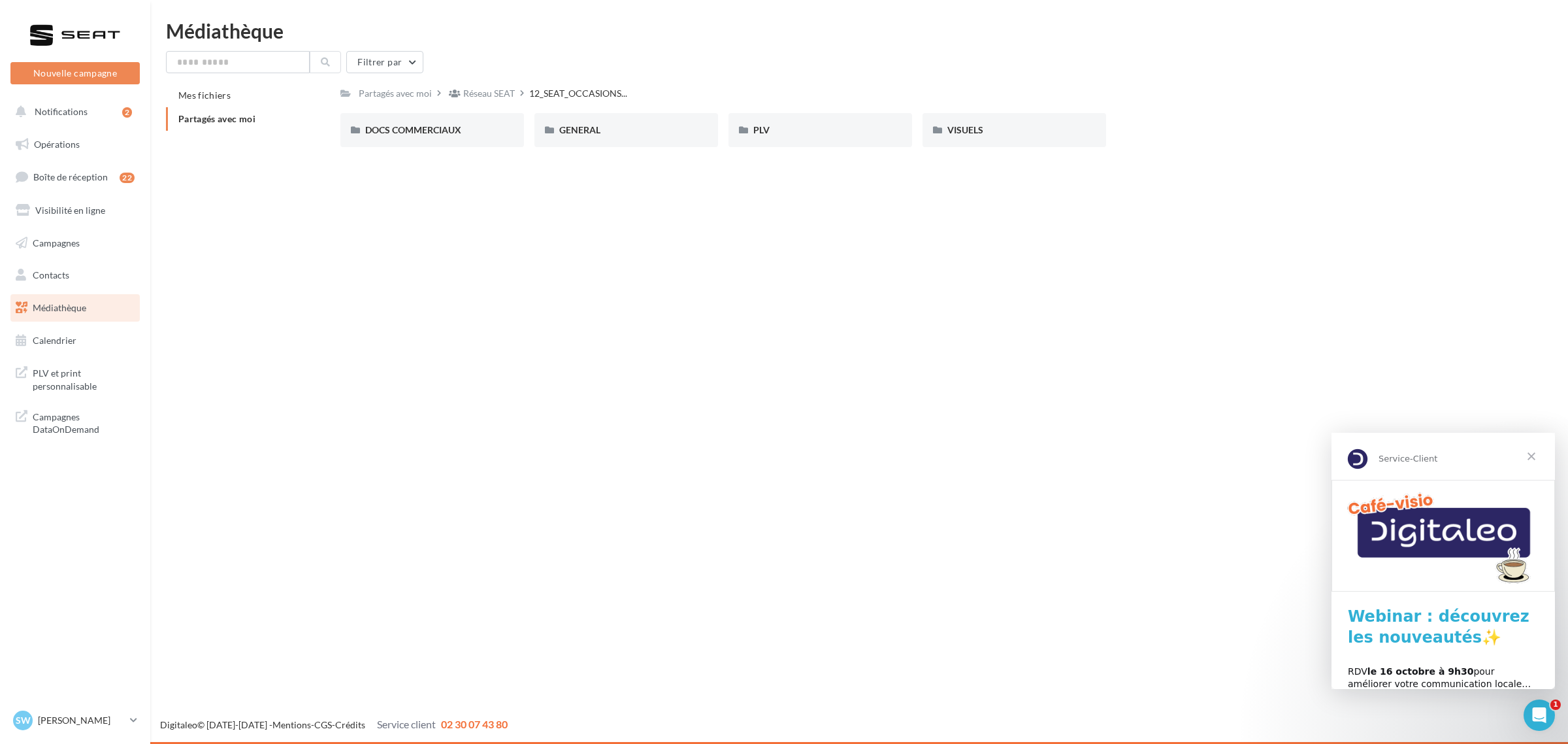
click at [482, 154] on div "DOCS COMMERCIAUX DOCS COMMERCIAUX GENERAL GENERAL PLV PLV VISUELS VISUELS" at bounding box center [922, 135] width 1165 height 44
click at [473, 136] on div "DOCS COMMERCIAUX" at bounding box center [432, 130] width 134 height 13
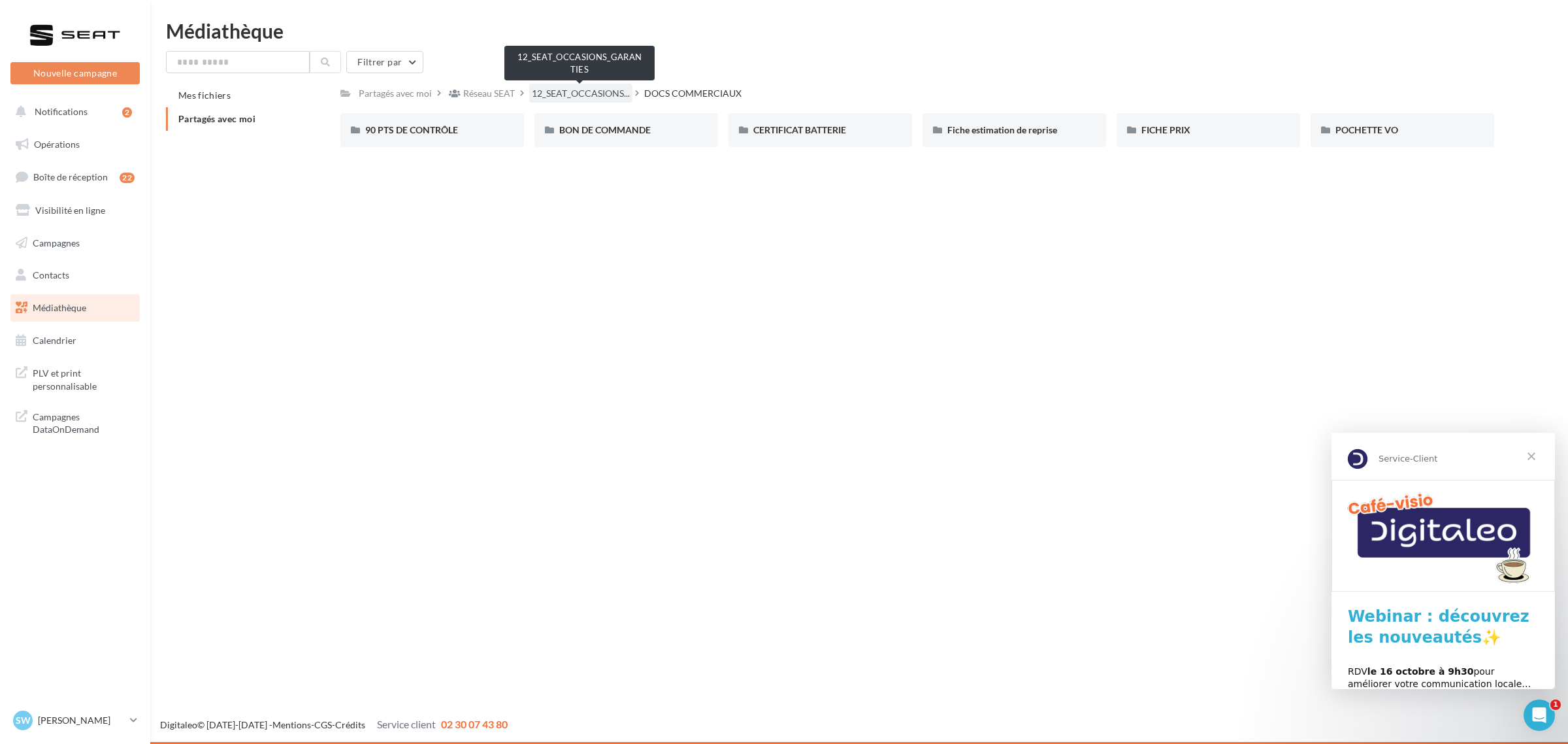
click at [562, 92] on span "12_SEAT_OCCASIONS..." at bounding box center [581, 93] width 98 height 13
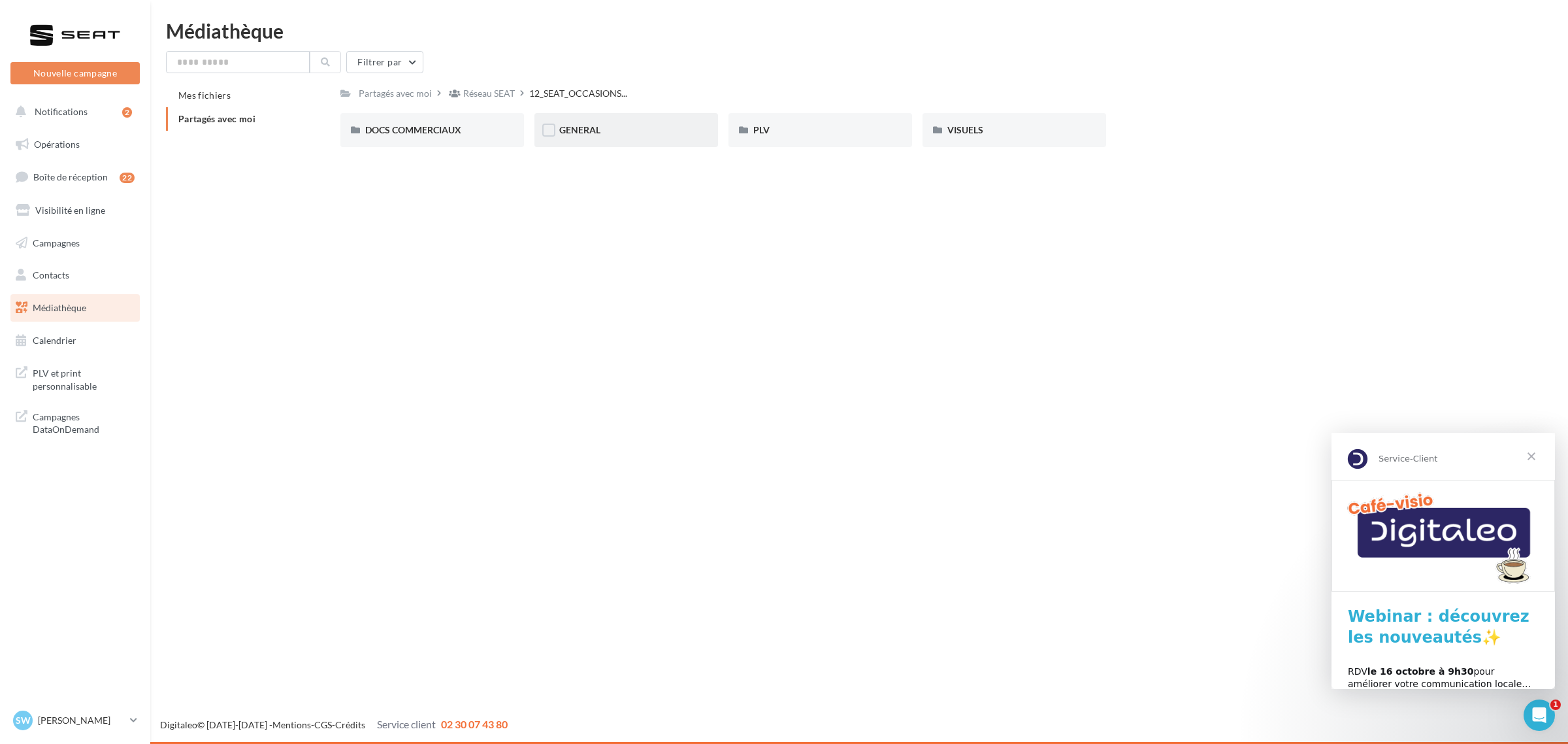
click at [607, 123] on div "GENERAL" at bounding box center [626, 130] width 184 height 34
click at [455, 128] on div "Charte VO" at bounding box center [432, 130] width 134 height 13
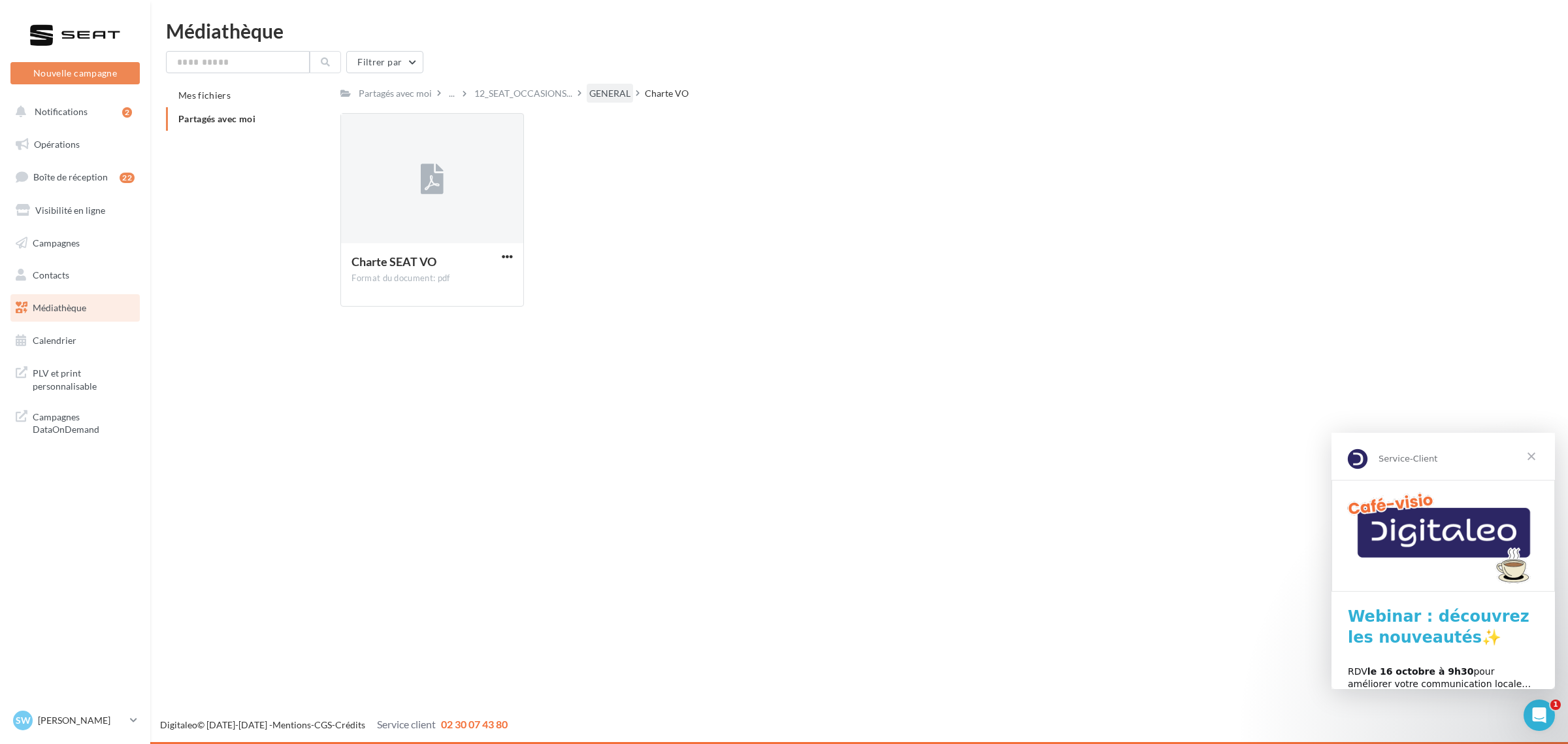
click at [600, 92] on div "GENERAL" at bounding box center [609, 93] width 41 height 13
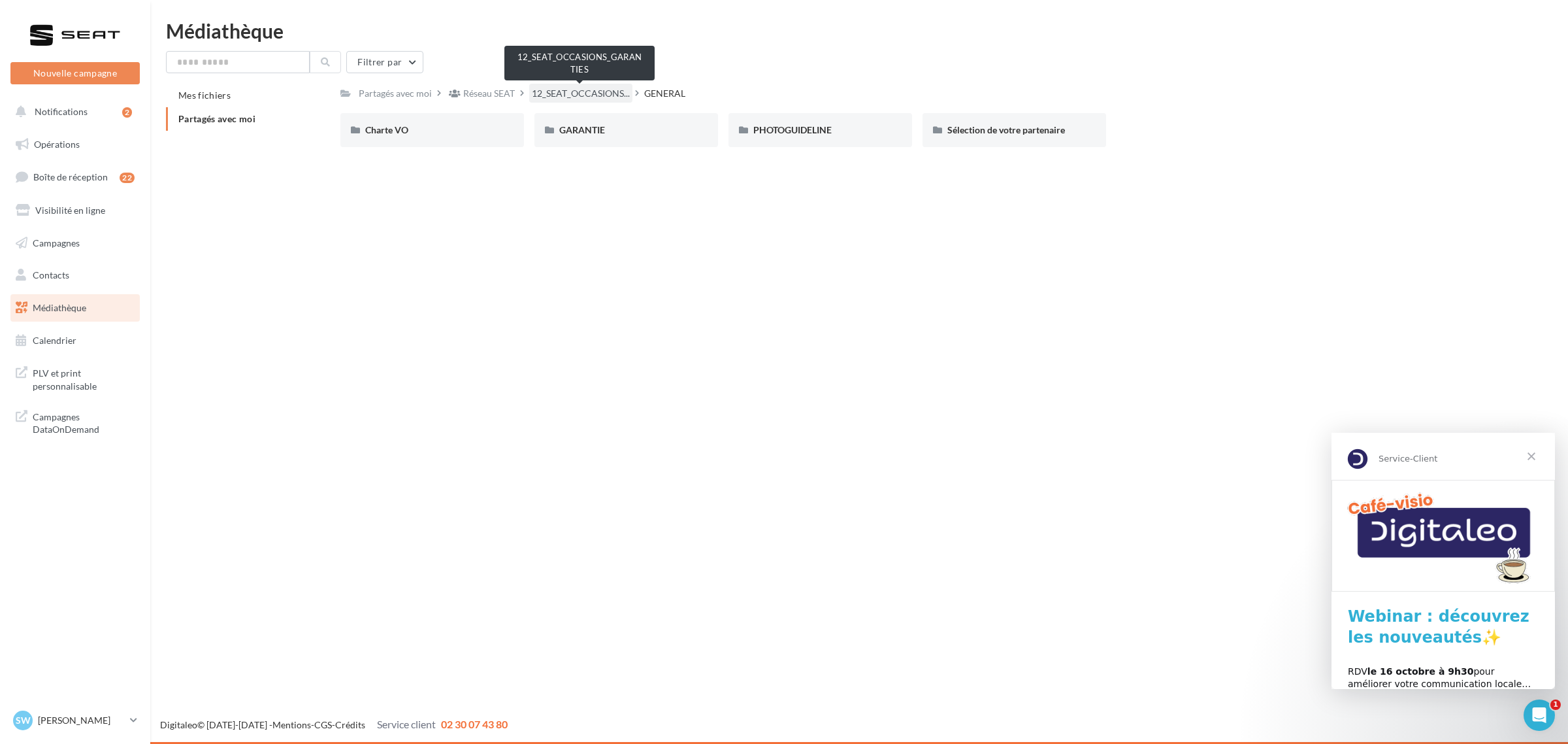
click at [567, 95] on span "12_SEAT_OCCASIONS..." at bounding box center [581, 93] width 98 height 13
click at [827, 132] on div "PLV" at bounding box center [820, 130] width 134 height 13
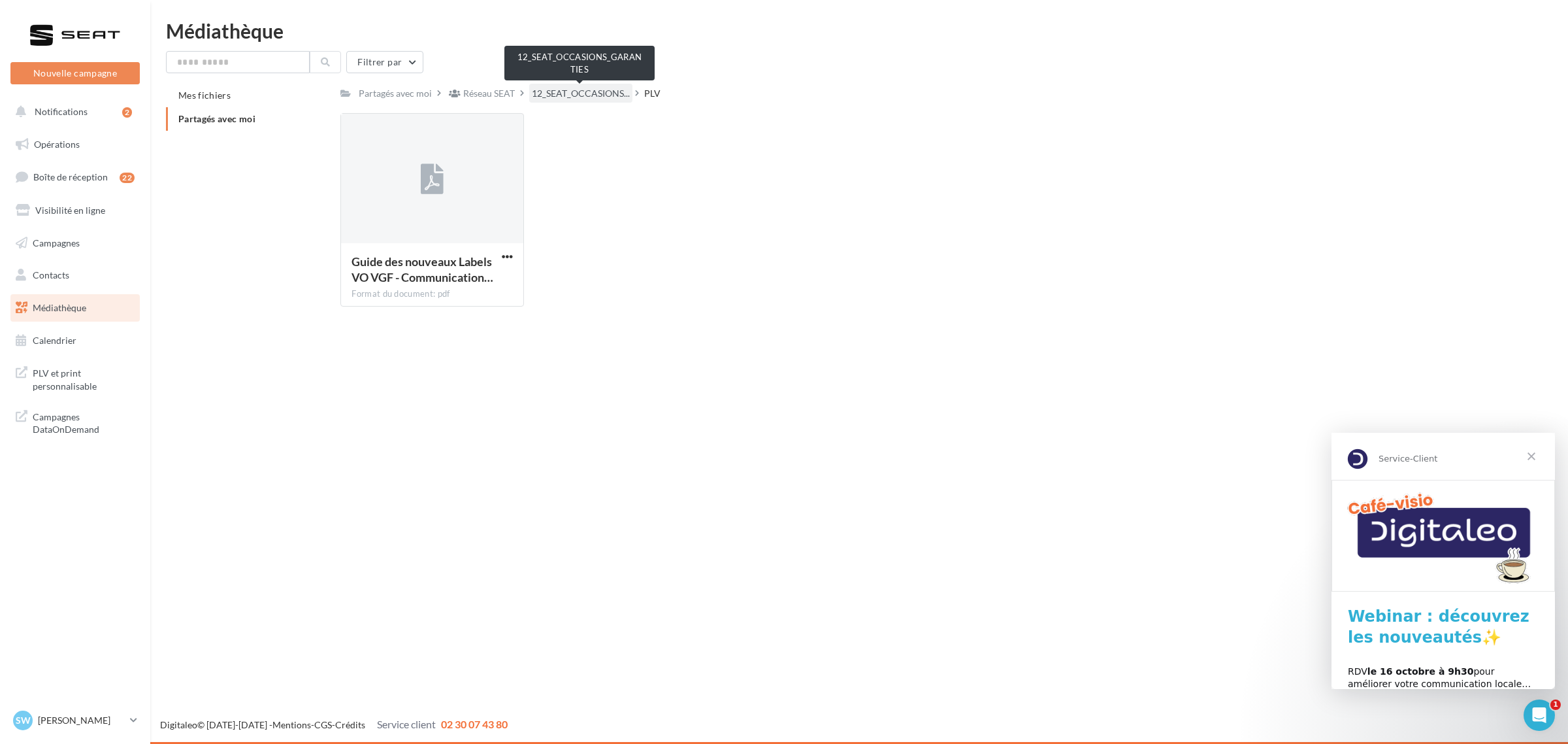
click at [562, 90] on span "12_SEAT_OCCASIONS..." at bounding box center [581, 93] width 98 height 13
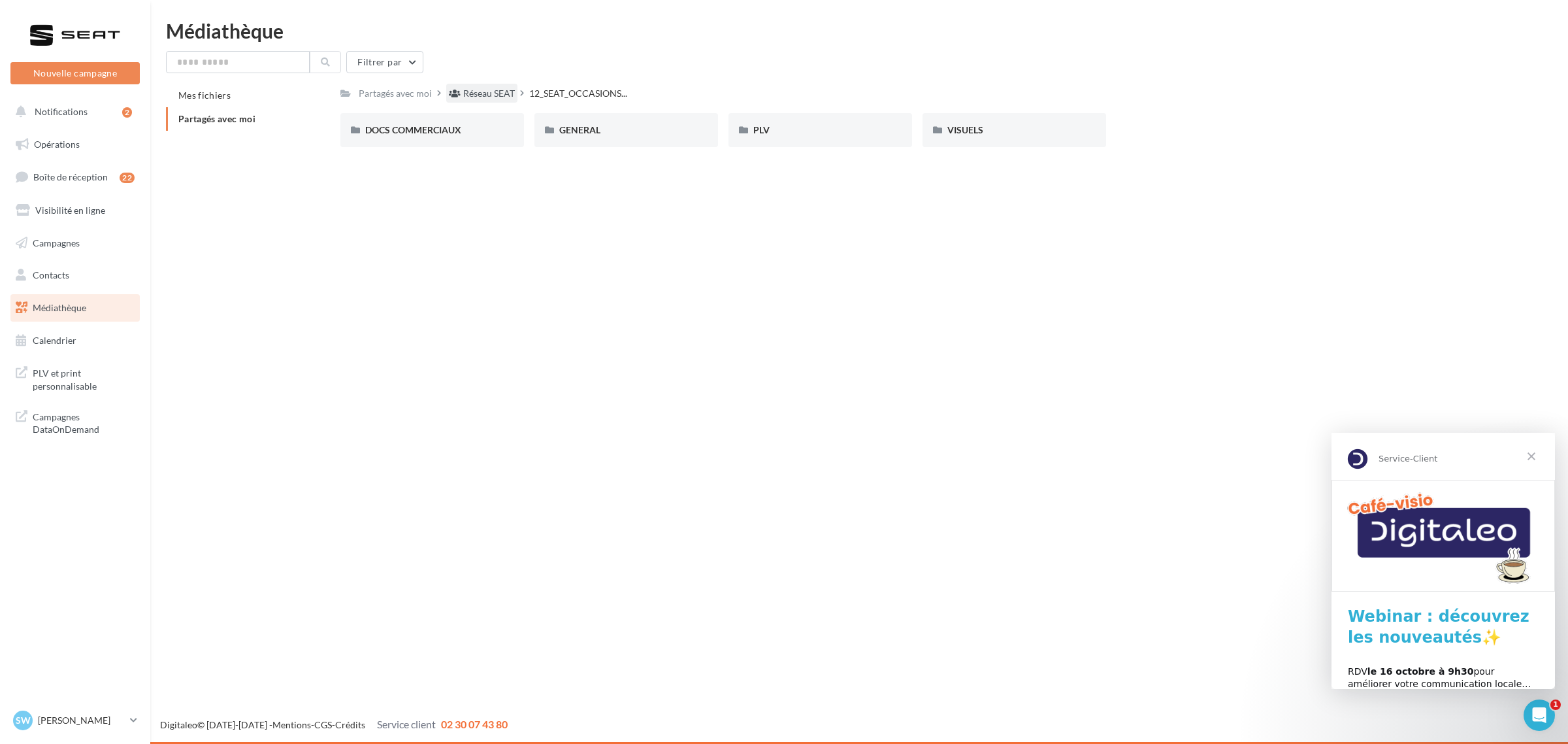
click at [481, 89] on div "Réseau SEAT" at bounding box center [490, 93] width 52 height 13
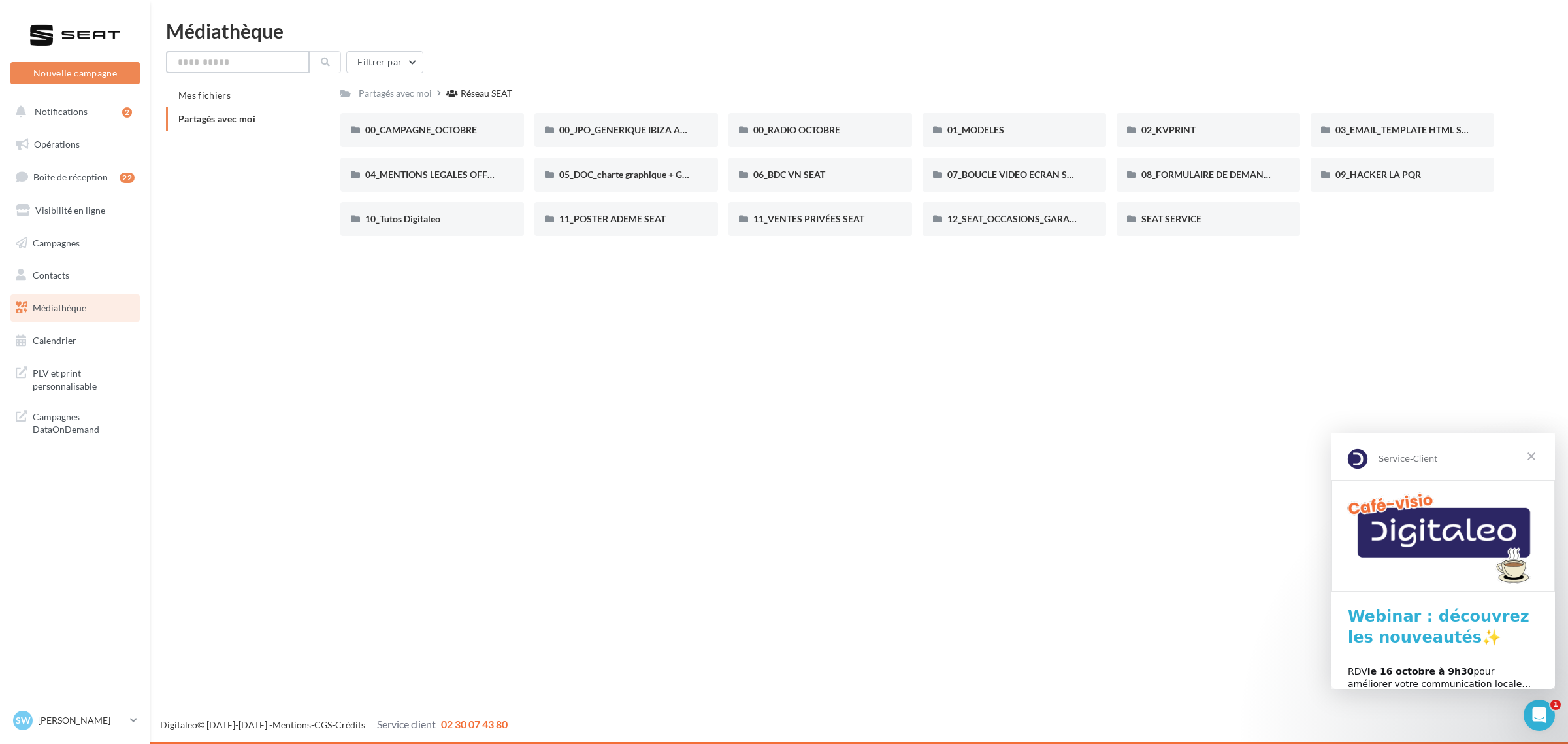
click at [213, 57] on input "text" at bounding box center [238, 61] width 144 height 22
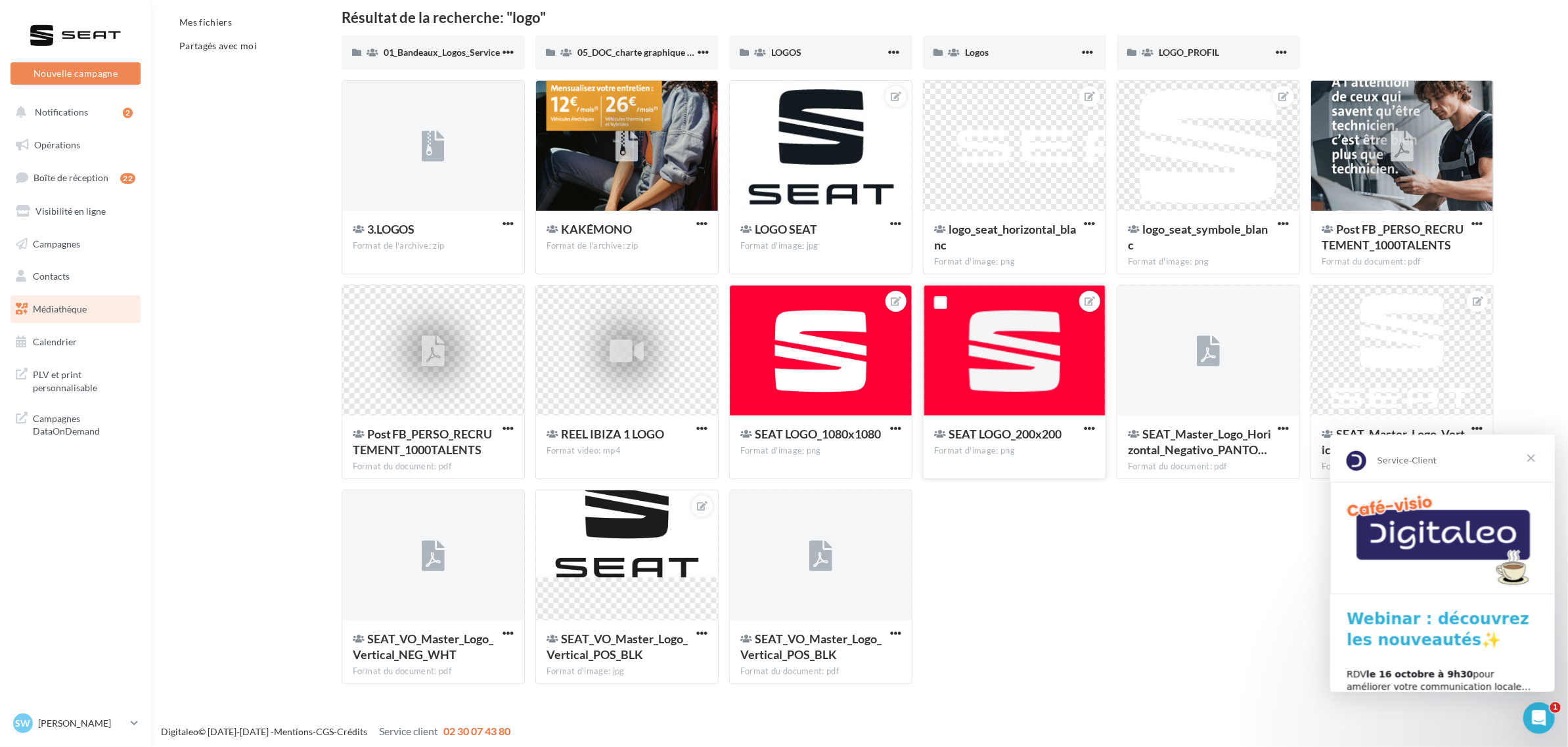
scroll to position [77, 0]
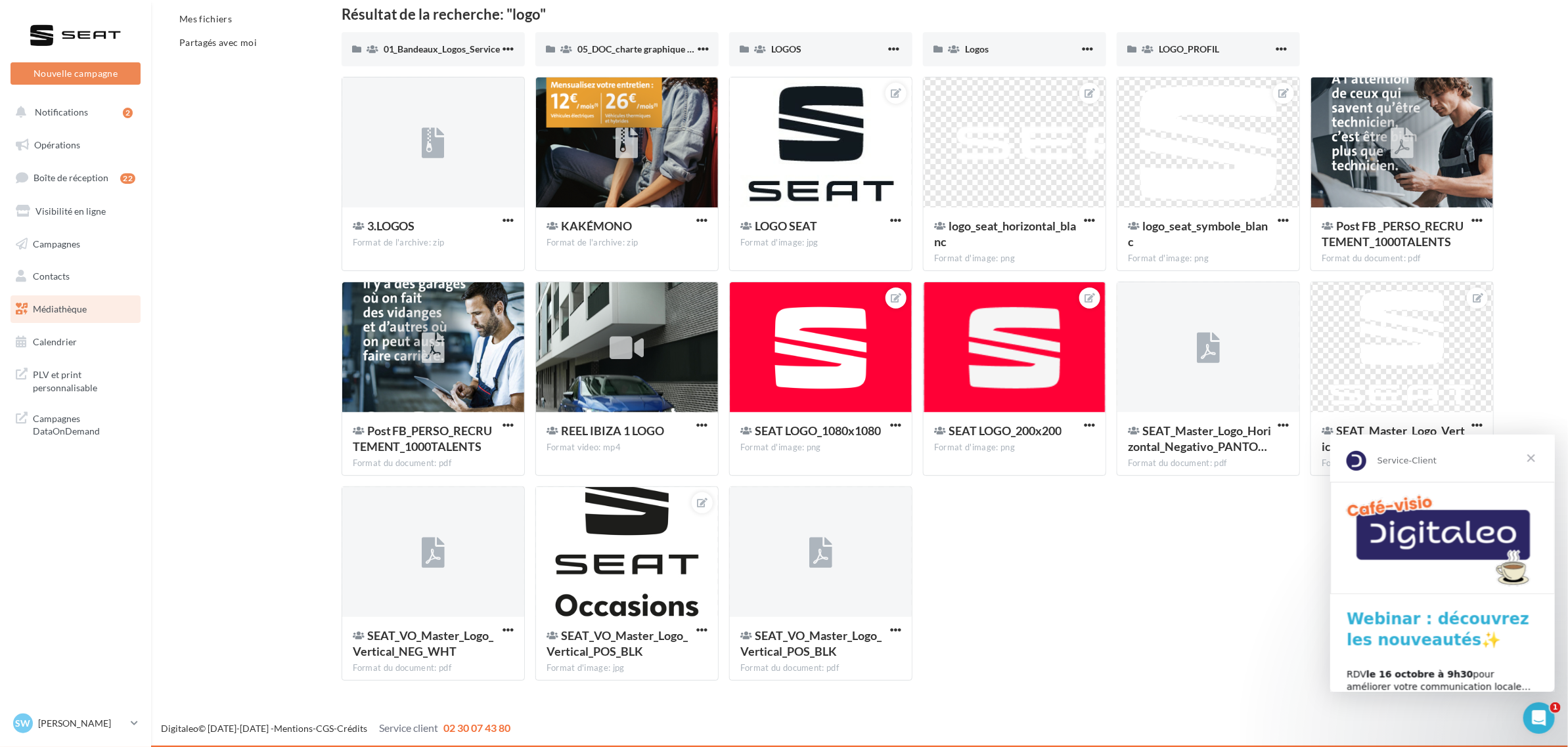
type input "****"
click at [1534, 455] on span "Fermer" at bounding box center [1530, 457] width 47 height 47
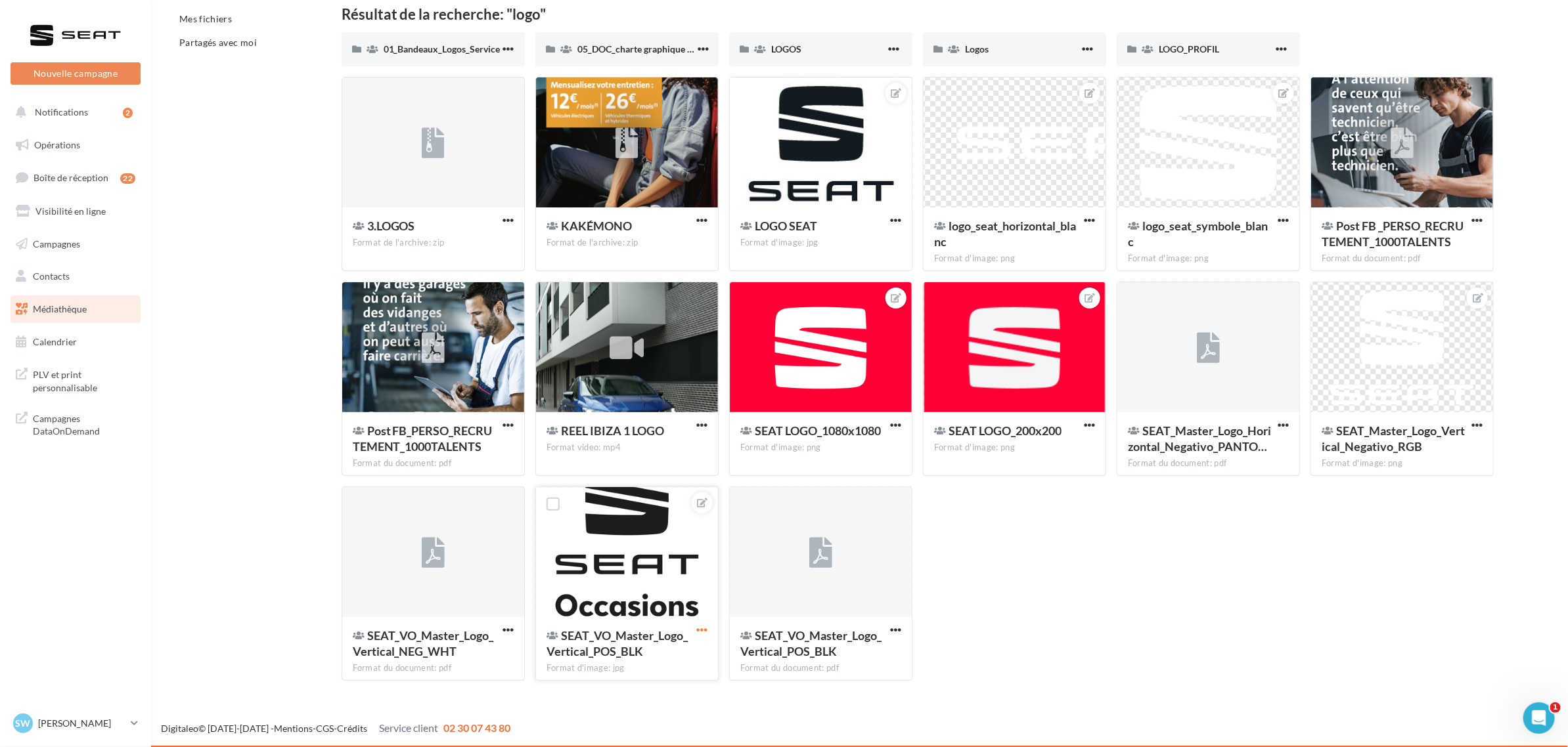
click at [705, 631] on span "button" at bounding box center [702, 630] width 12 height 12
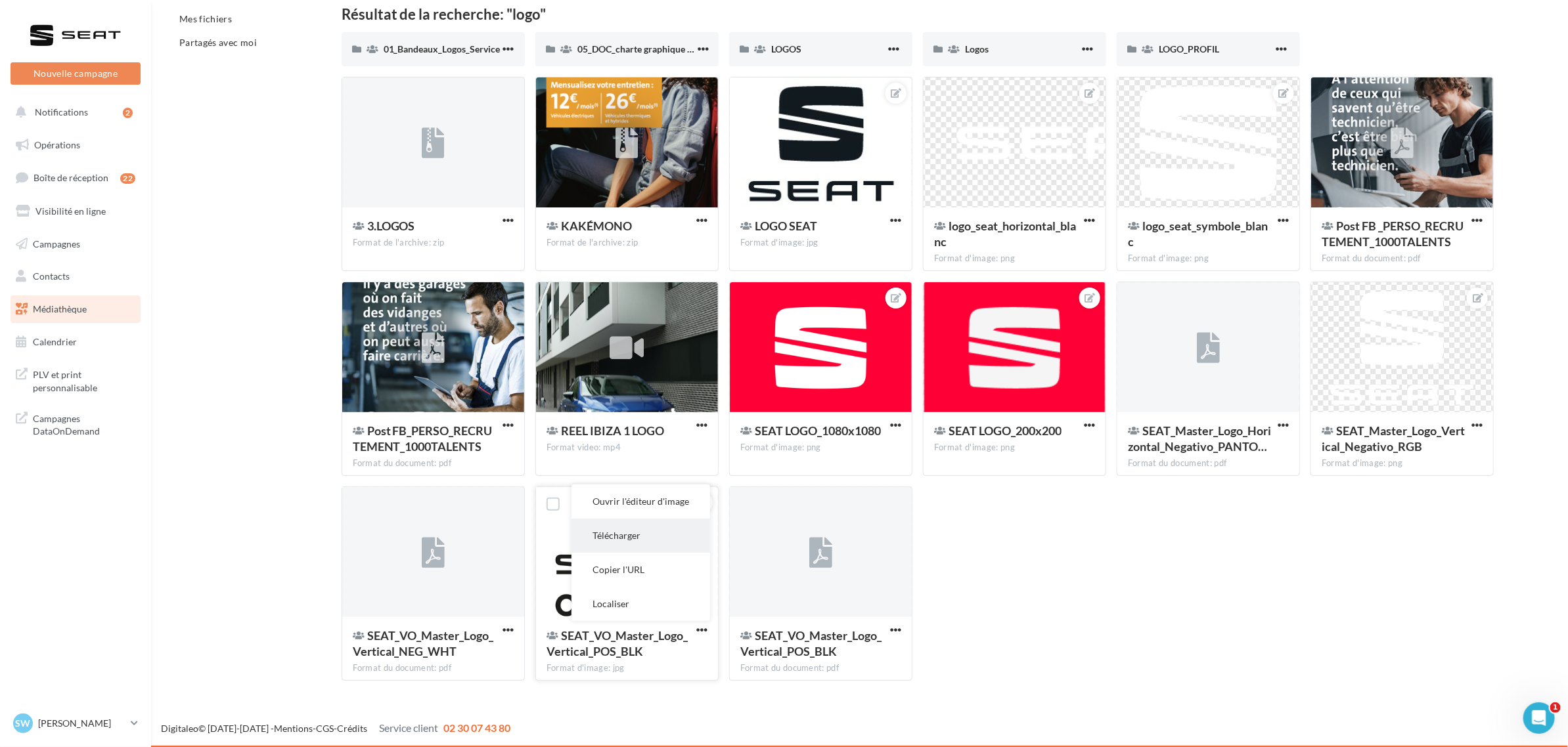
click at [638, 534] on button "Télécharger" at bounding box center [640, 535] width 138 height 34
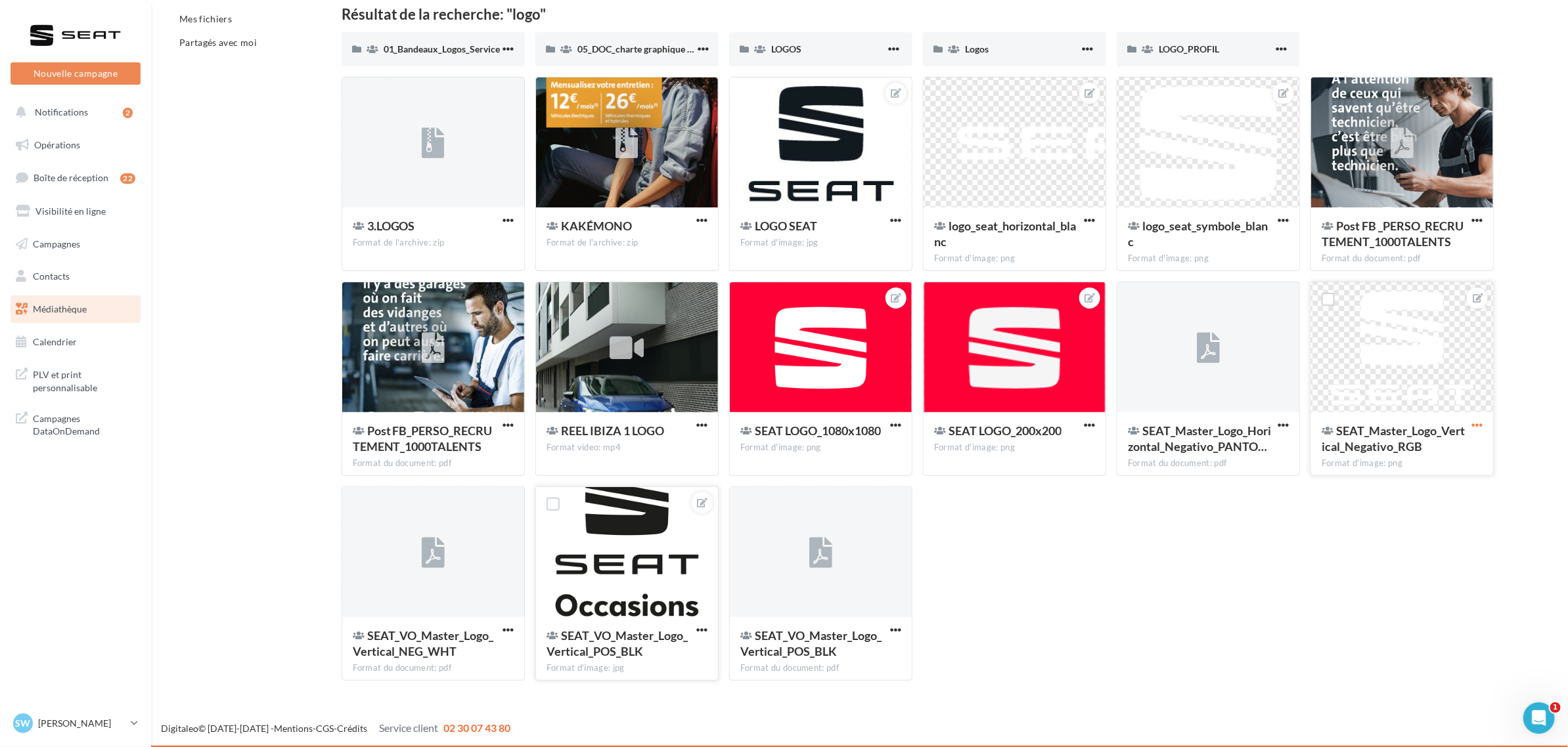
click at [1481, 428] on span "button" at bounding box center [1477, 425] width 12 height 12
click at [1410, 491] on button "Télécharger" at bounding box center [1415, 486] width 138 height 34
click at [1278, 420] on span "button" at bounding box center [1283, 425] width 12 height 12
click at [1236, 461] on button "Télécharger" at bounding box center [1225, 452] width 131 height 34
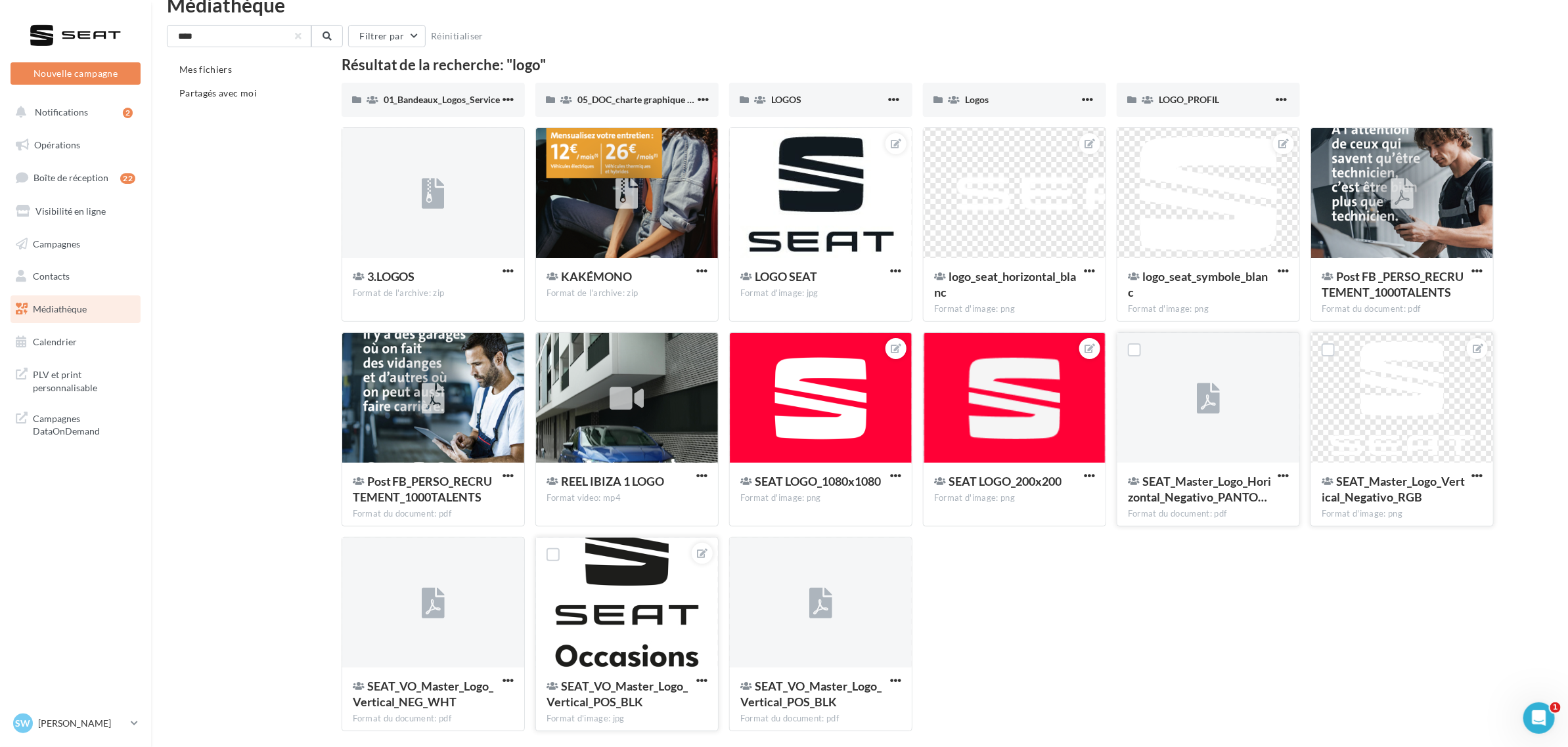
scroll to position [25, 0]
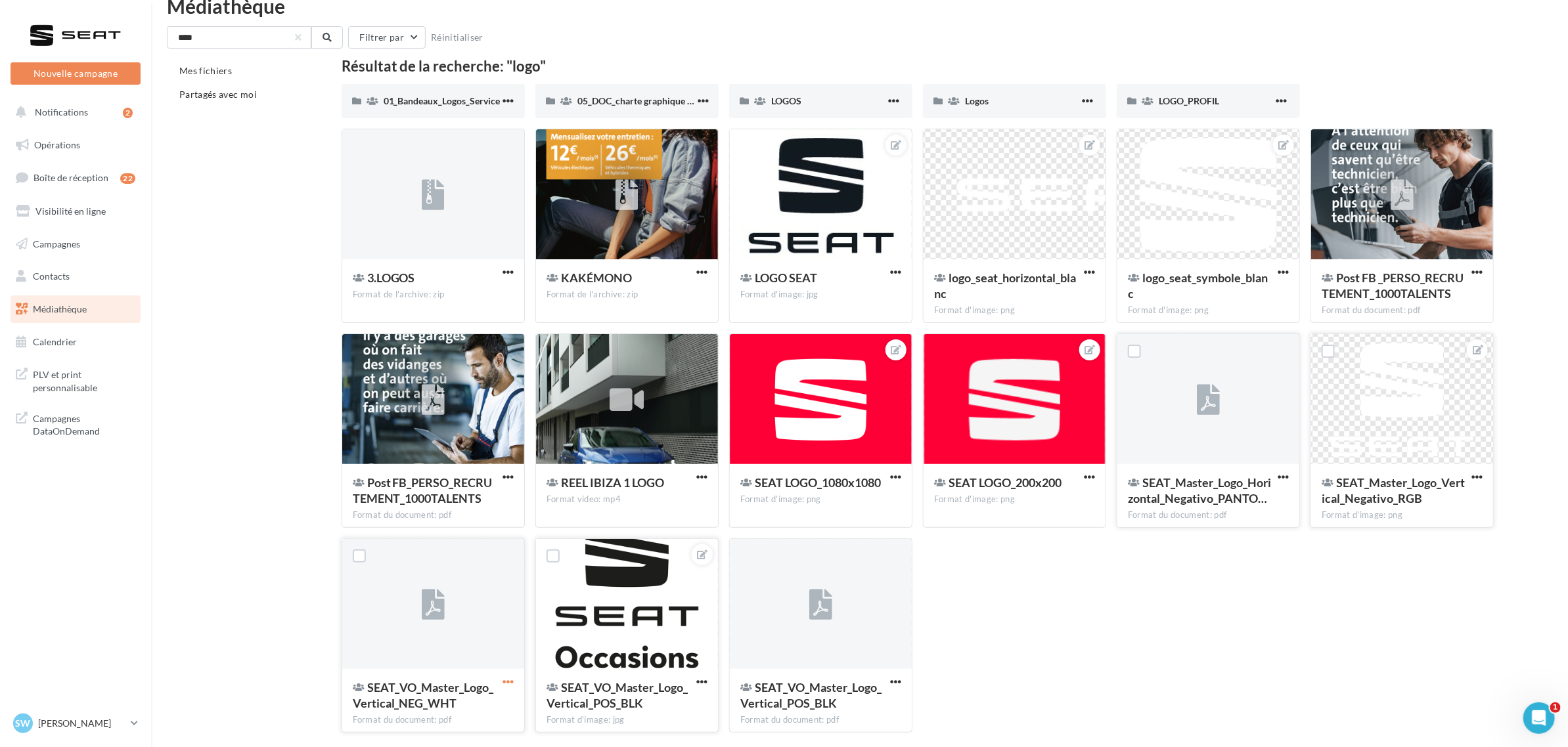
click at [510, 684] on span "button" at bounding box center [508, 682] width 12 height 12
click at [474, 578] on button "Télécharger" at bounding box center [450, 587] width 131 height 34
click at [1263, 632] on div "3.LOGOS Format de l'archive: zip 3.LOGOS KAKÉMONO Format de l'archive: zip KAK…" at bounding box center [923, 436] width 1163 height 615
click at [900, 676] on span "button" at bounding box center [896, 682] width 12 height 12
click at [833, 594] on button "Télécharger" at bounding box center [838, 587] width 131 height 34
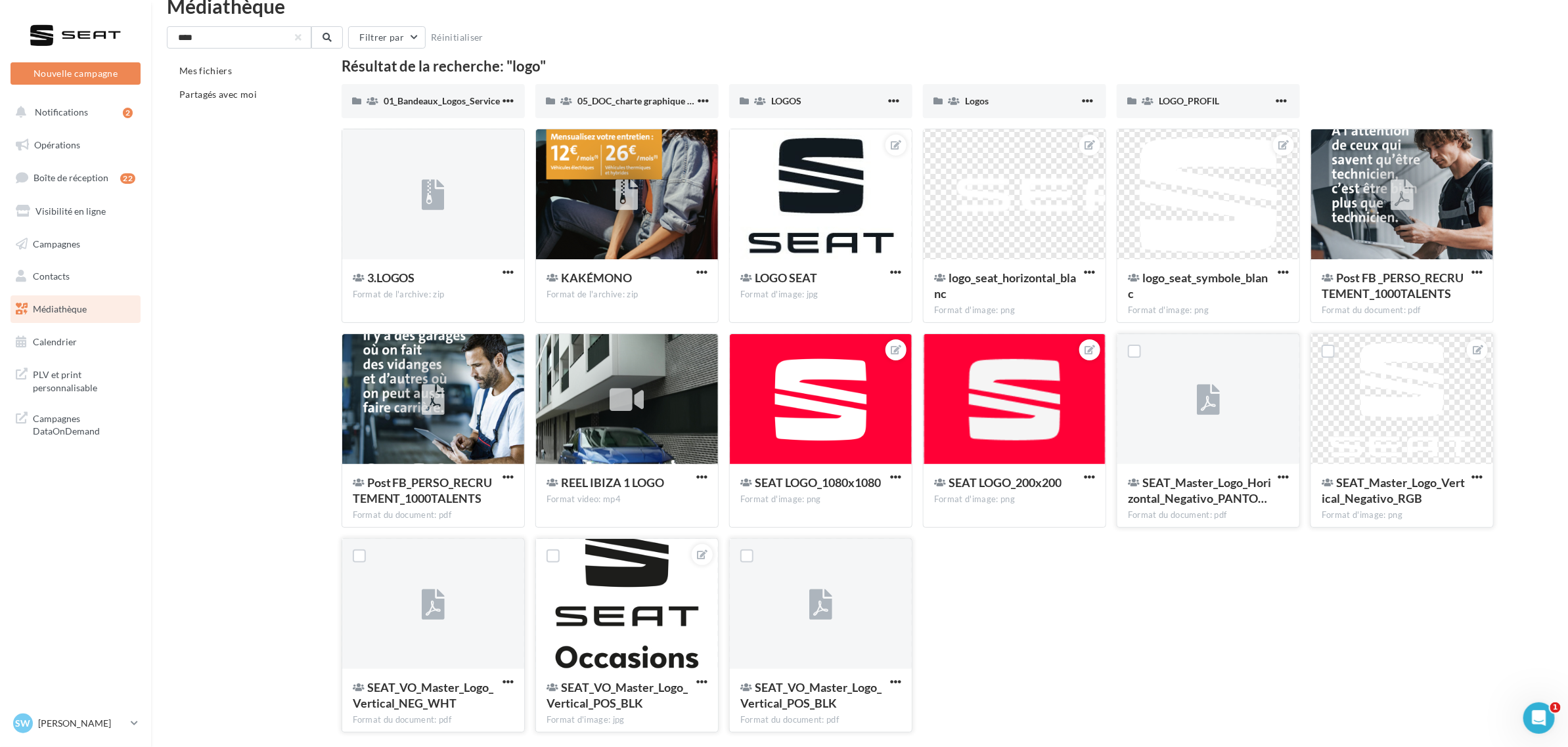
scroll to position [0, 0]
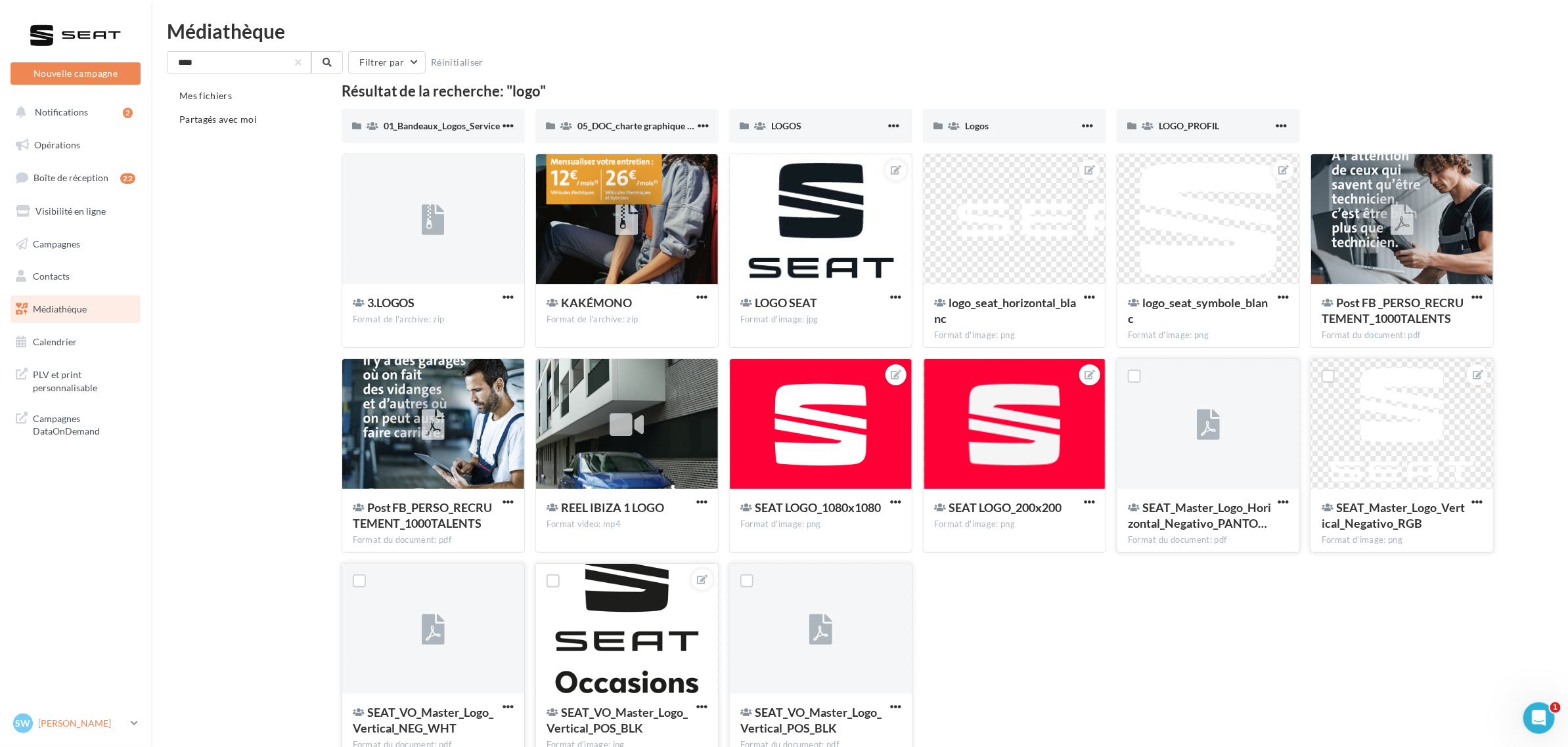
click at [88, 724] on p "[PERSON_NAME]" at bounding box center [82, 723] width 88 height 13
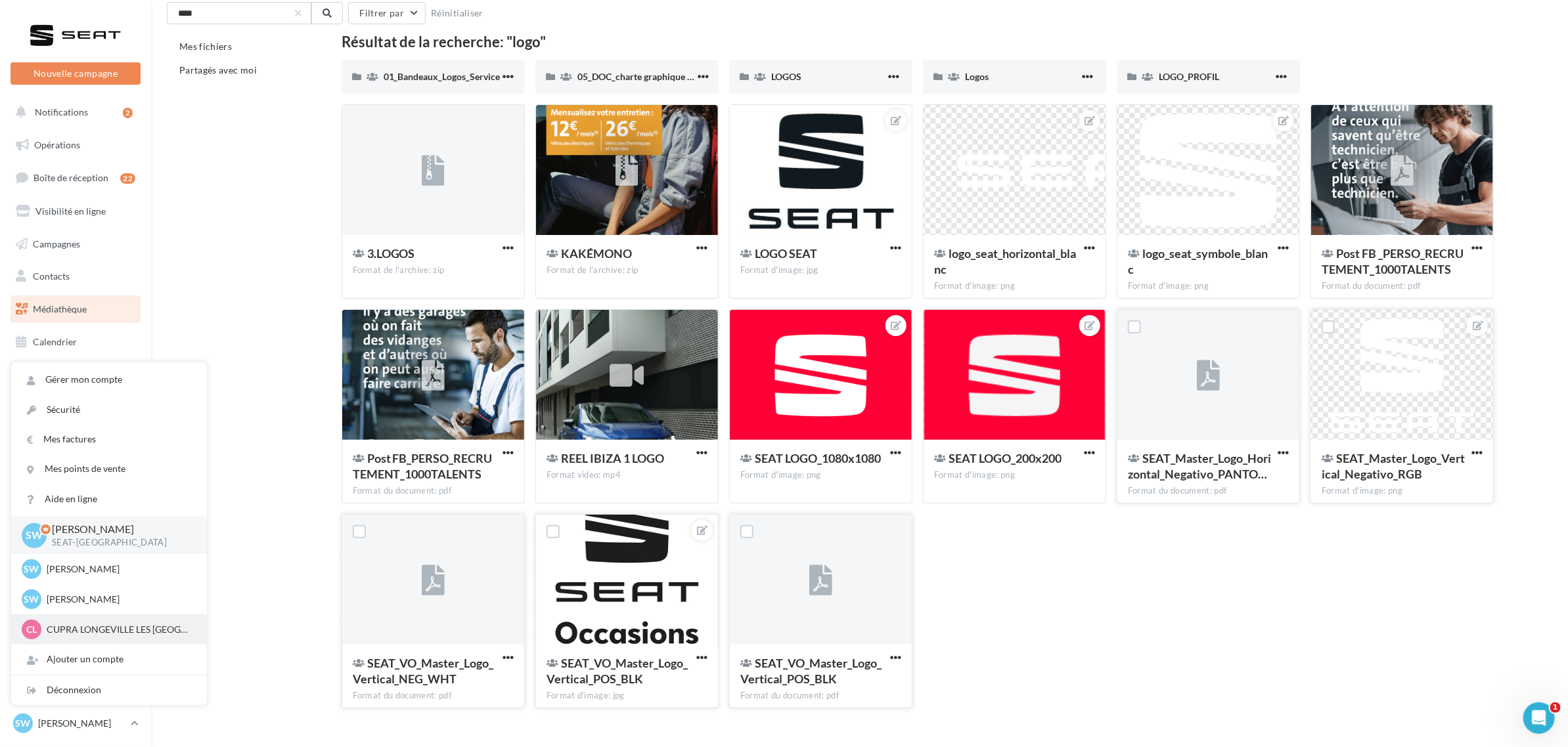
scroll to position [50, 0]
click at [100, 629] on p "CUPRA LONGEVILLE LES ST AVOLD" at bounding box center [119, 629] width 145 height 13
